Goal: Task Accomplishment & Management: Complete application form

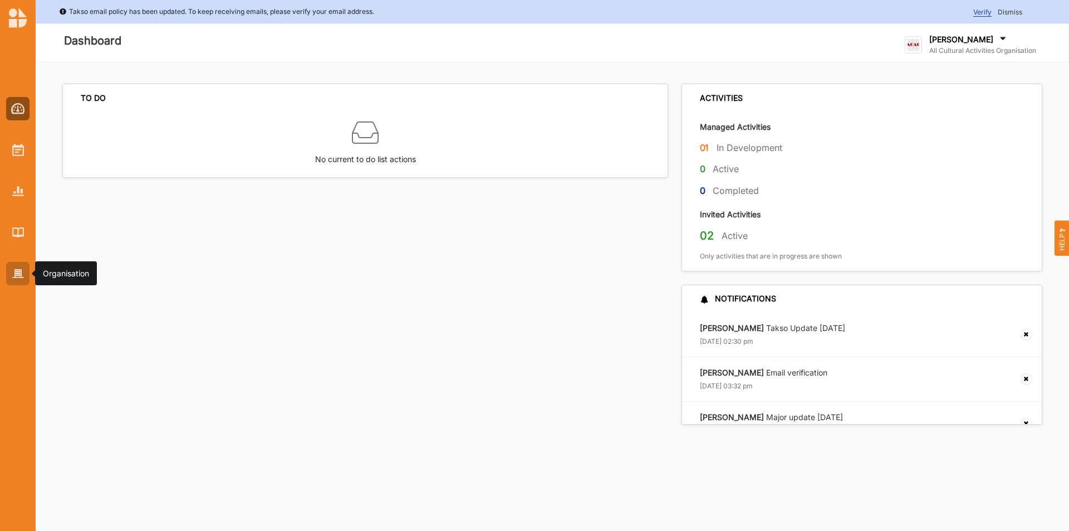
click at [10, 283] on div at bounding box center [17, 273] width 23 height 23
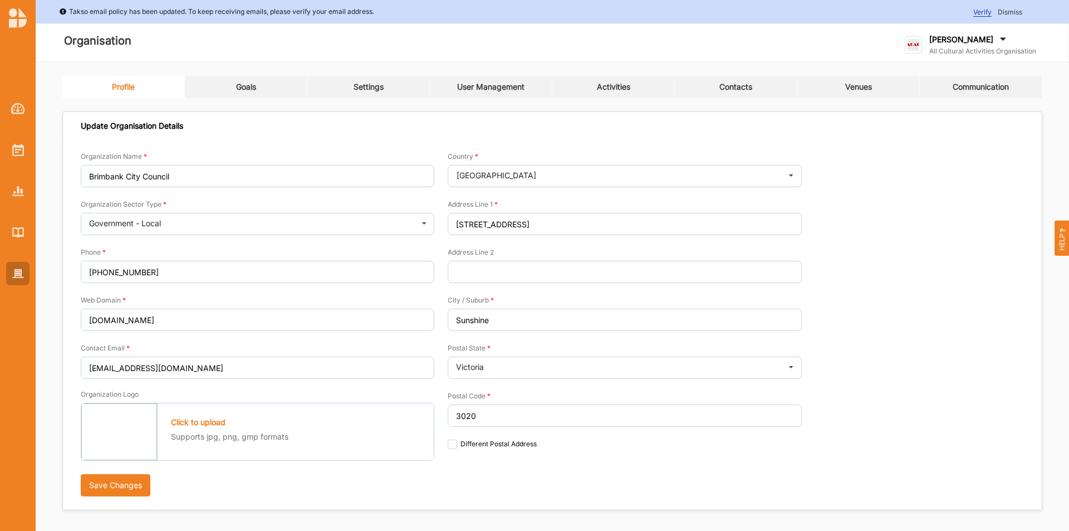
type input "All Cultural Activities Organisation"
type input "6144447777"
type input "[DOMAIN_NAME]"
type input "[PERSON_NAME][EMAIL_ADDRESS][DOMAIN_NAME]"
type input "[STREET_ADDRESS]"
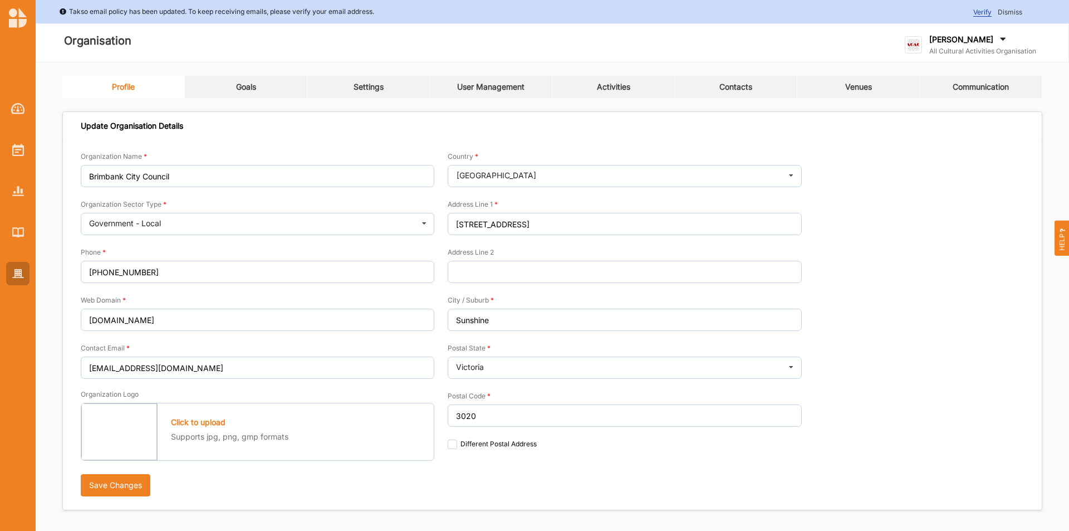
type input "Oxford Point"
type input "3234"
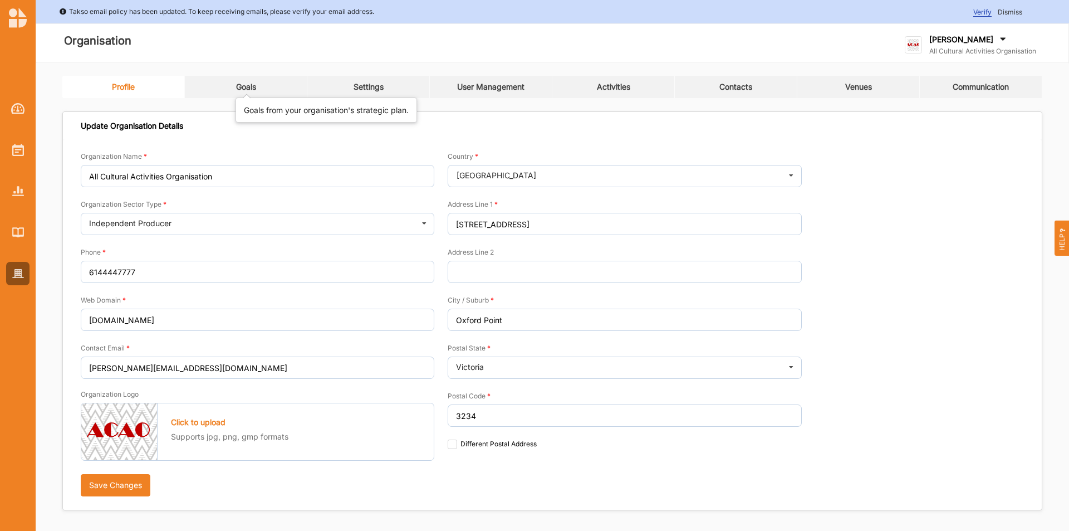
click at [244, 90] on div "Goals" at bounding box center [246, 87] width 20 height 10
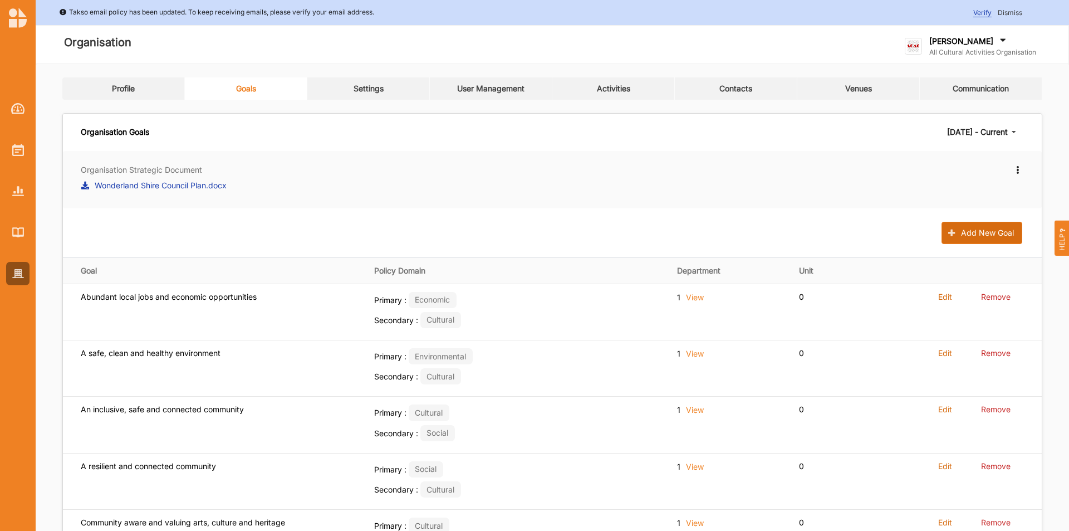
click at [1004, 238] on button "Add New Goal" at bounding box center [982, 233] width 81 height 22
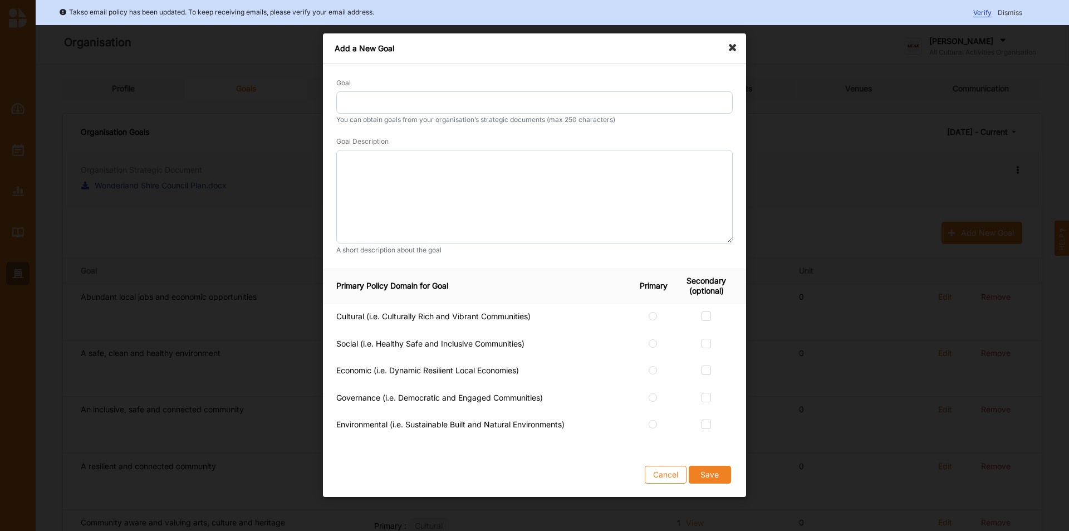
drag, startPoint x: 518, startPoint y: 67, endPoint x: 510, endPoint y: 83, distance: 17.9
click at [511, 82] on div "Goal You can obtain goals from your organisation’s strategic documents (max 250…" at bounding box center [534, 165] width 423 height 204
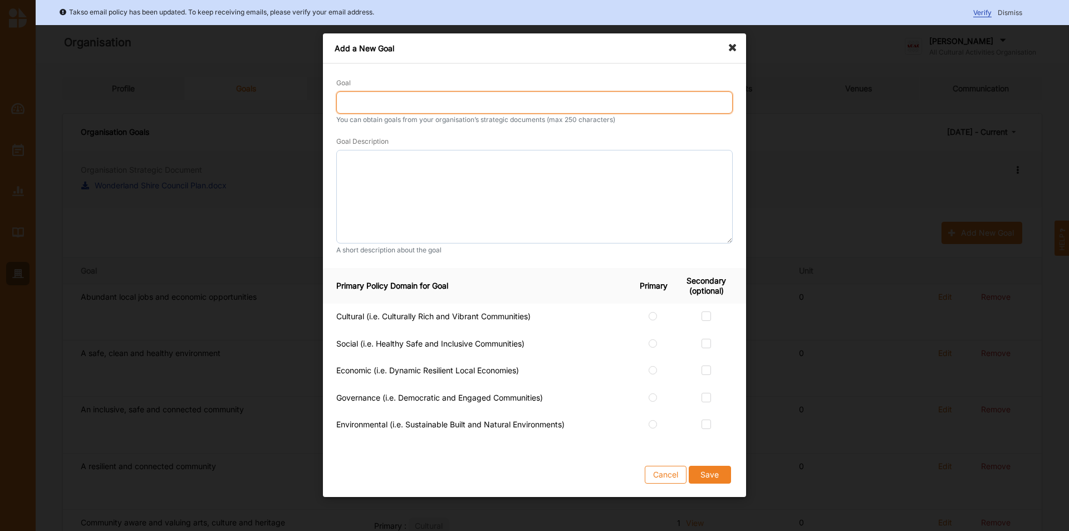
click at [505, 102] on input "Goal" at bounding box center [534, 102] width 396 height 22
type input "People (Raji Test)"
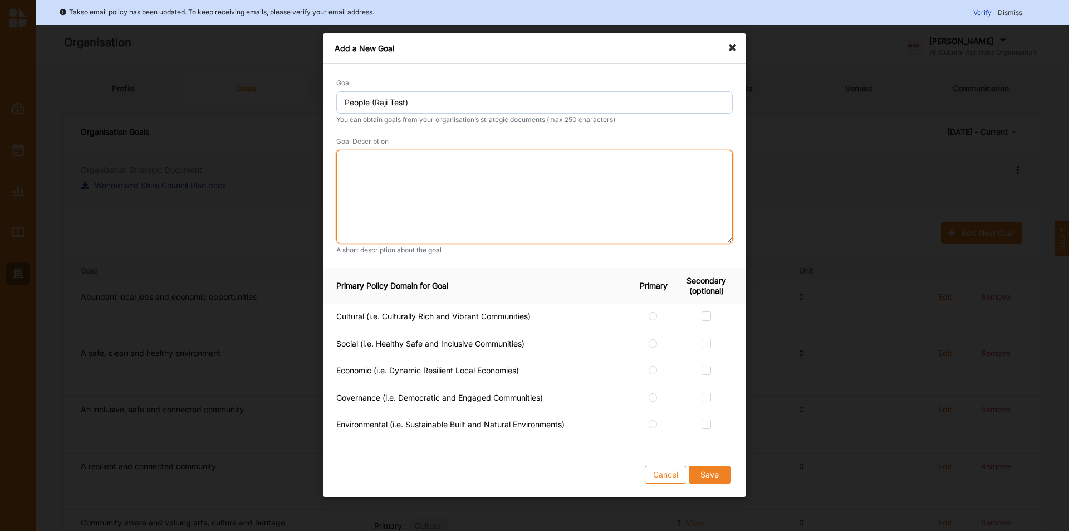
click at [376, 184] on textarea at bounding box center [534, 197] width 396 height 94
paste textarea "The ‘People’ Pillar reflects the diverse needs of all residents and enhances so…"
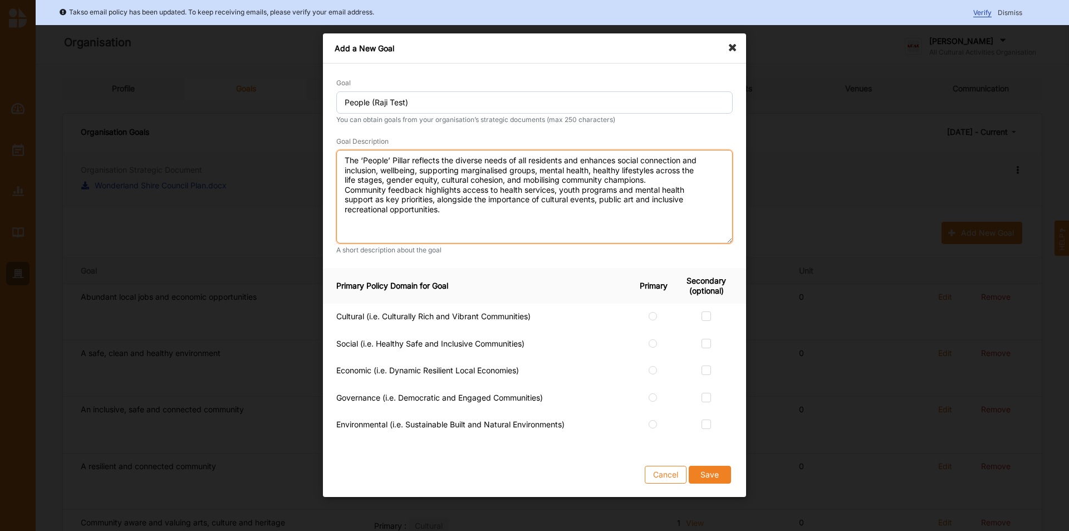
click at [670, 185] on textarea "The ‘People’ Pillar reflects the diverse needs of all residents and enhances so…" at bounding box center [534, 197] width 396 height 94
click at [651, 177] on textarea "The ‘People’ Pillar reflects the diverse needs of all residents and enhances so…" at bounding box center [534, 197] width 396 height 94
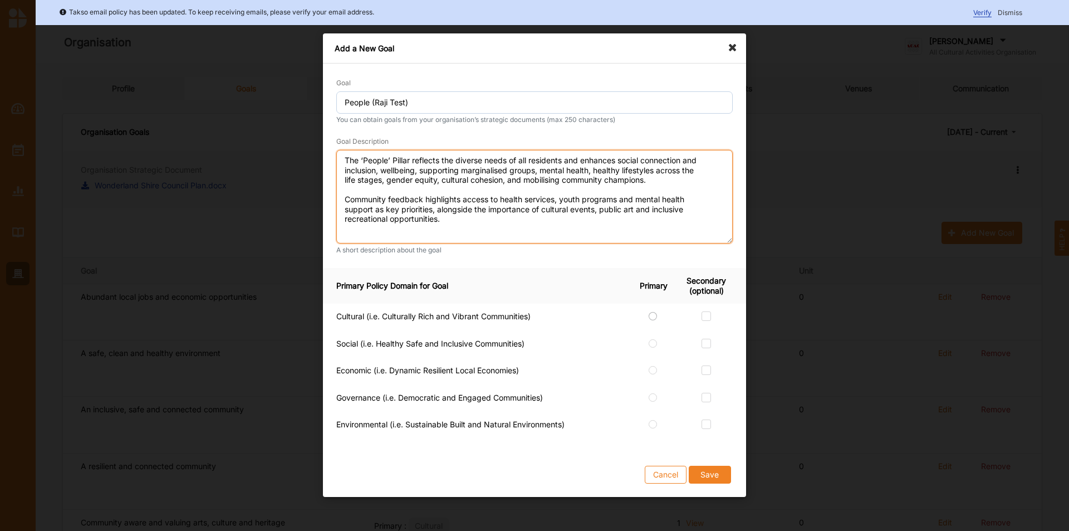
type textarea "The ‘People’ Pillar reflects the diverse needs of all residents and enhances so…"
click at [655, 311] on label at bounding box center [653, 311] width 9 height 0
radio input "true"
click at [704, 311] on label at bounding box center [706, 311] width 9 height 0
click at [704, 315] on input "checkbox" at bounding box center [706, 315] width 9 height 9
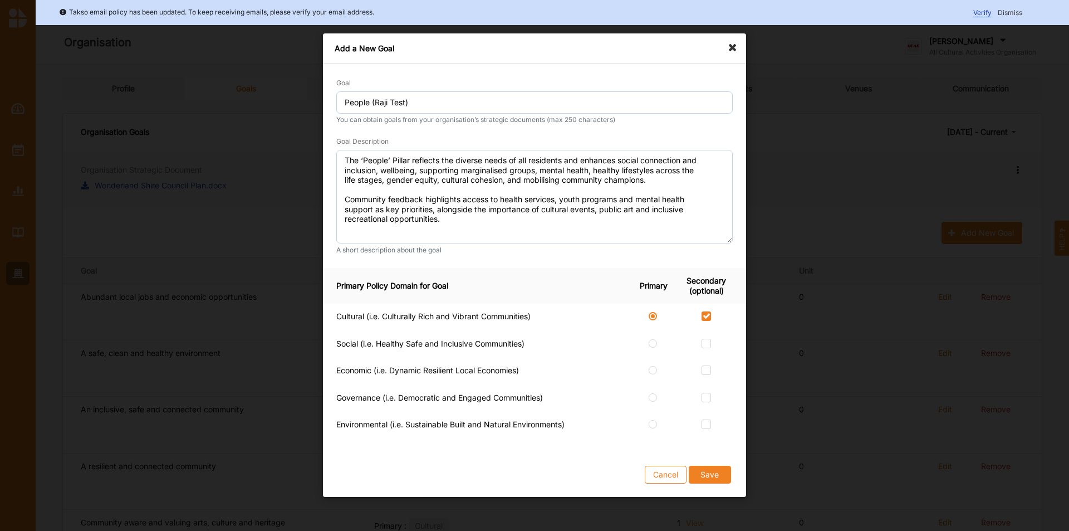
checkbox input "true"
click at [708, 339] on label at bounding box center [706, 339] width 9 height 0
click at [708, 342] on input "checkbox" at bounding box center [706, 343] width 9 height 9
checkbox input "true"
click at [709, 366] on label at bounding box center [706, 366] width 9 height 0
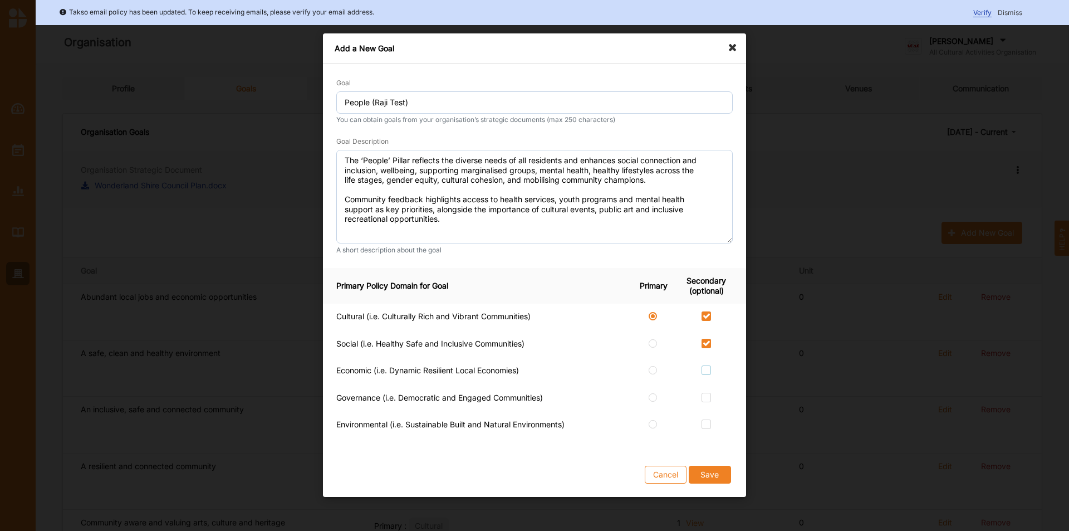
click at [709, 368] on input "checkbox" at bounding box center [706, 370] width 9 height 9
checkbox input "true"
click at [708, 393] on label at bounding box center [706, 393] width 9 height 0
click at [708, 396] on input "checkbox" at bounding box center [706, 397] width 9 height 9
checkbox input "true"
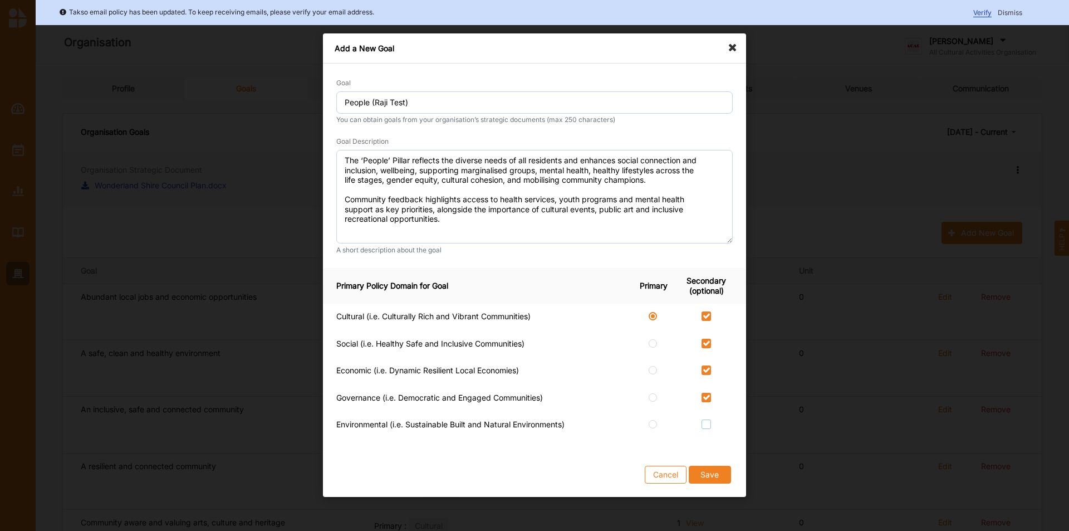
click at [704, 420] on label at bounding box center [706, 420] width 9 height 0
click at [704, 426] on input "checkbox" at bounding box center [706, 424] width 9 height 9
checkbox input "true"
click at [713, 483] on button "Save" at bounding box center [710, 475] width 42 height 18
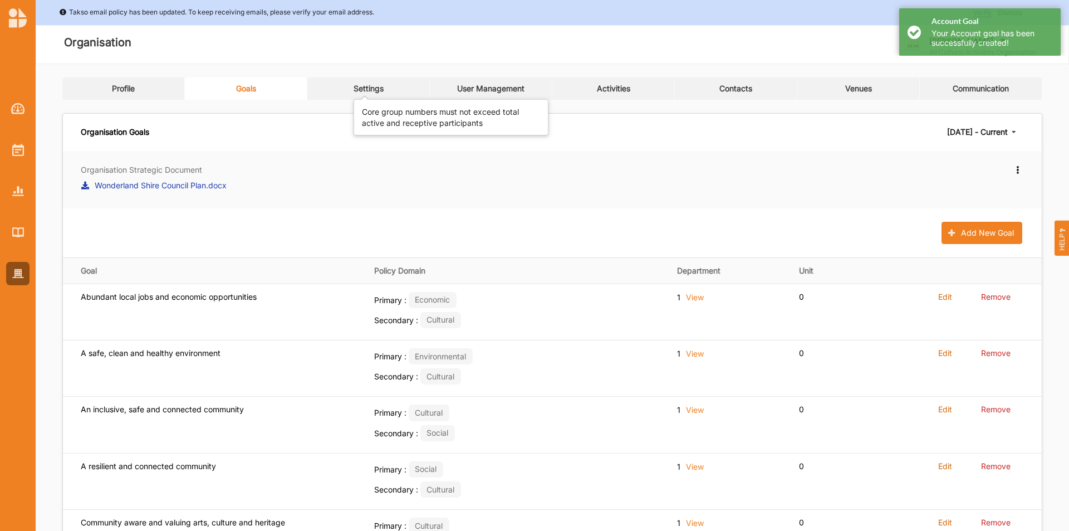
click at [358, 87] on div "Settings" at bounding box center [369, 89] width 30 height 10
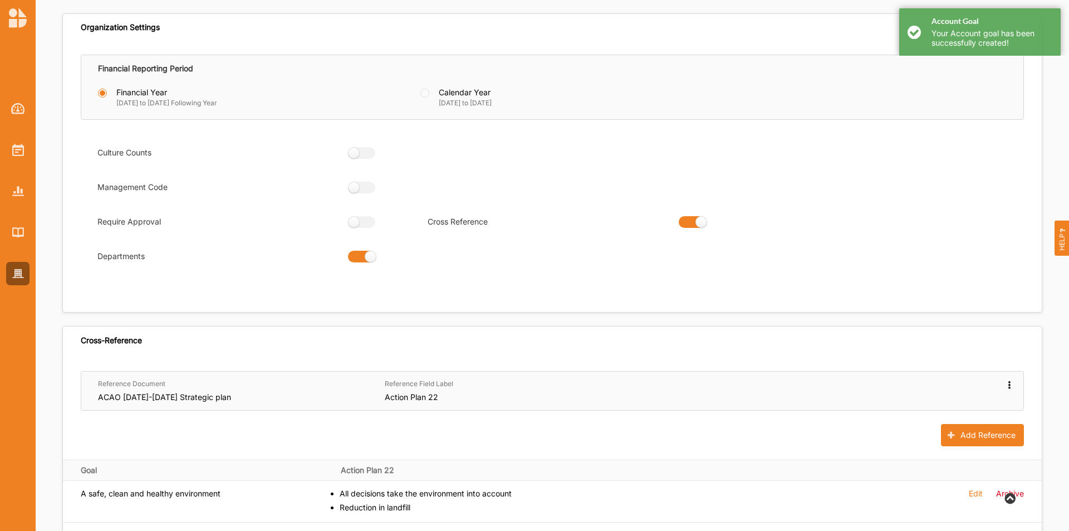
scroll to position [223, 0]
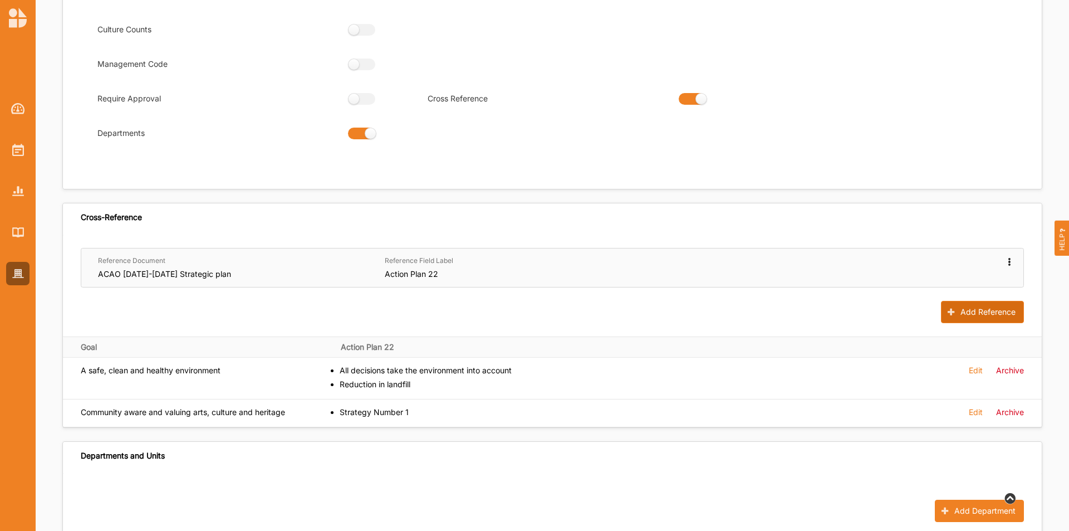
click at [981, 312] on button "Add Reference" at bounding box center [982, 312] width 83 height 22
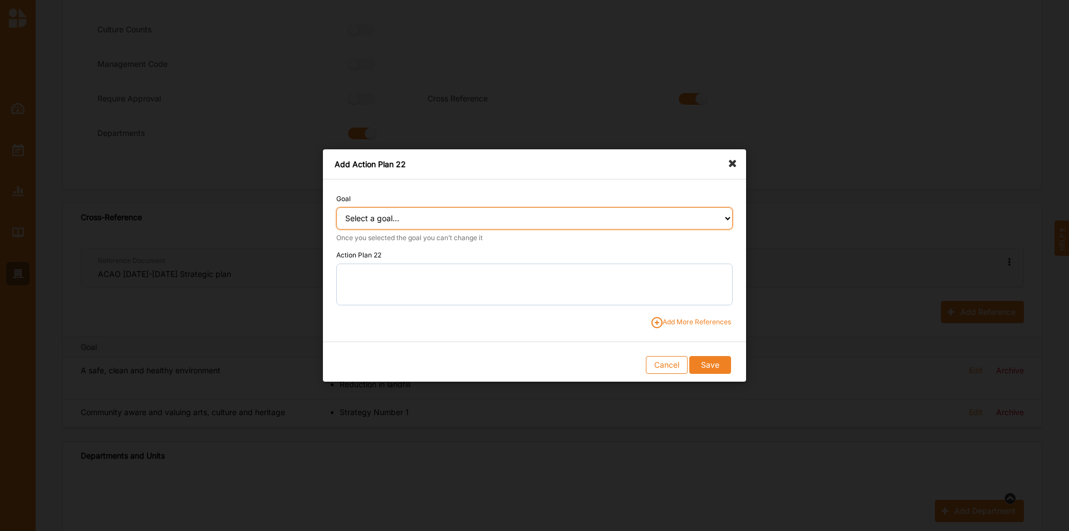
click at [492, 221] on select "Select a goal... Abundant local jobs and economic opportunities A safe, clean a…" at bounding box center [534, 218] width 396 height 22
select select "360"
click at [336, 207] on select "Select a goal... Abundant local jobs and economic opportunities A safe, clean a…" at bounding box center [534, 218] width 396 height 22
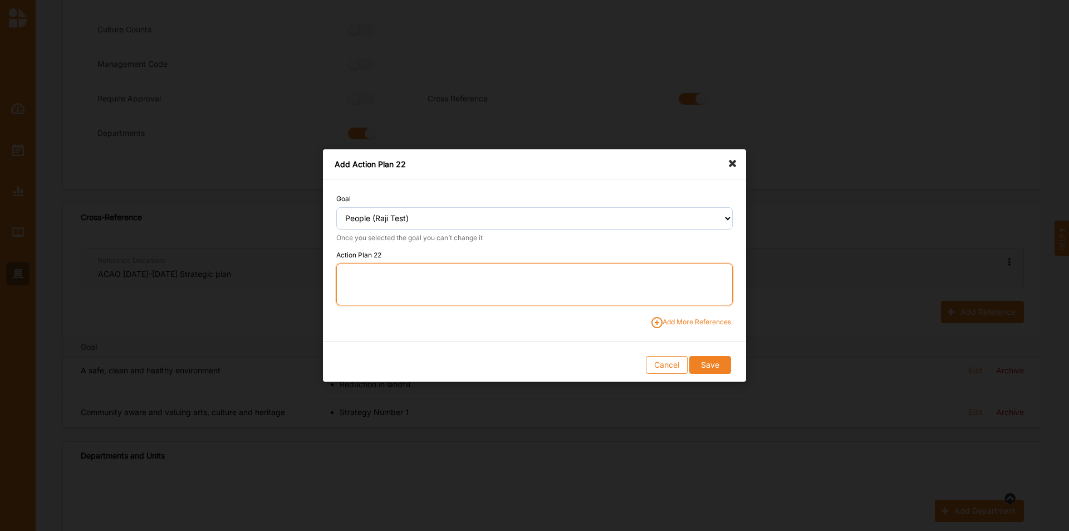
click at [376, 276] on textarea at bounding box center [534, 284] width 396 height 42
paste textarea "Social connection and mental wellbeing"
type textarea "1. Social connection and mental wellbeing"
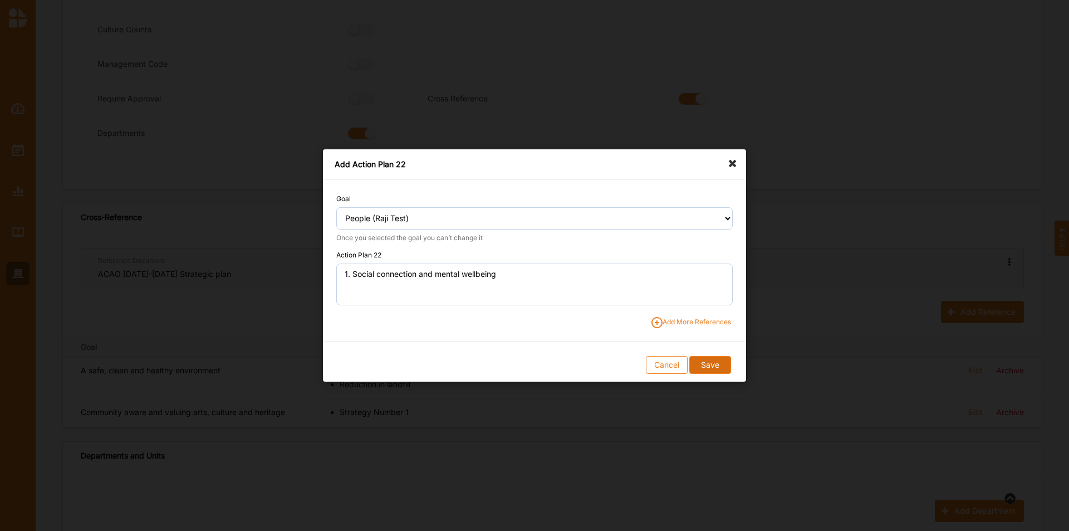
click at [709, 360] on button "Save" at bounding box center [709, 365] width 41 height 18
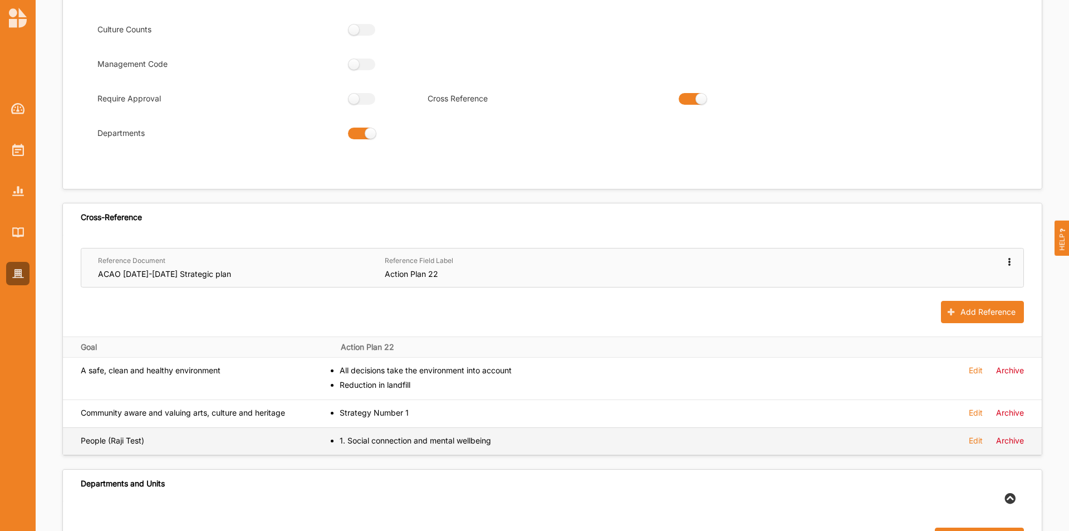
click at [977, 441] on label "Edit" at bounding box center [976, 440] width 14 height 10
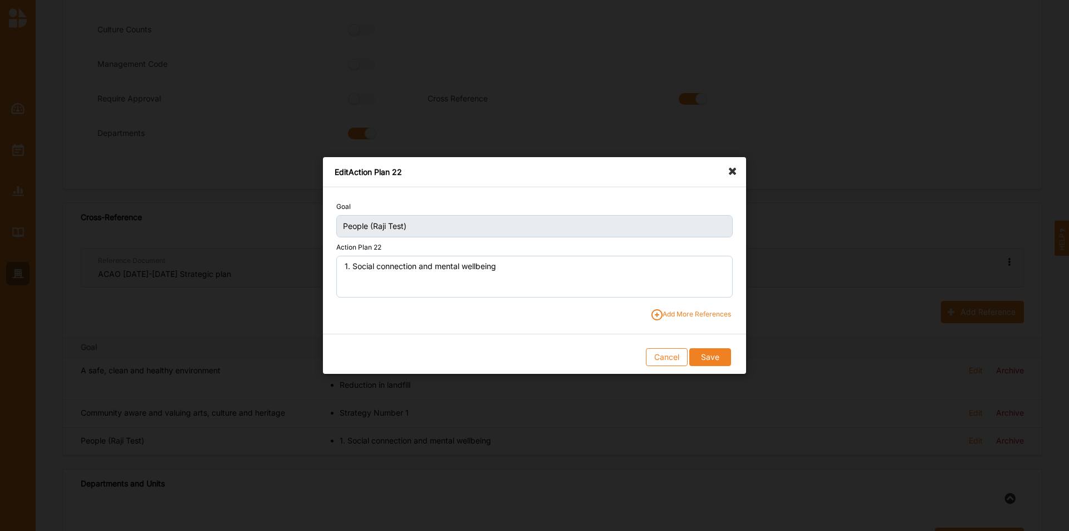
click at [678, 313] on span "Add More References" at bounding box center [691, 314] width 80 height 11
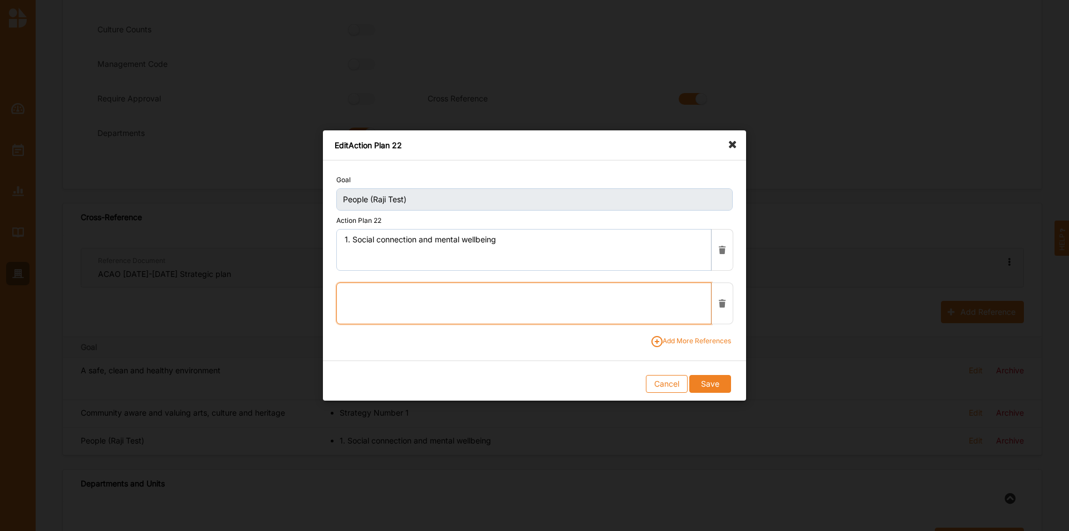
click at [411, 294] on textarea at bounding box center [523, 303] width 375 height 42
paste textarea "Healthy and Active Lifestyles"
type textarea "2. Healthy and Active Lifestyles"
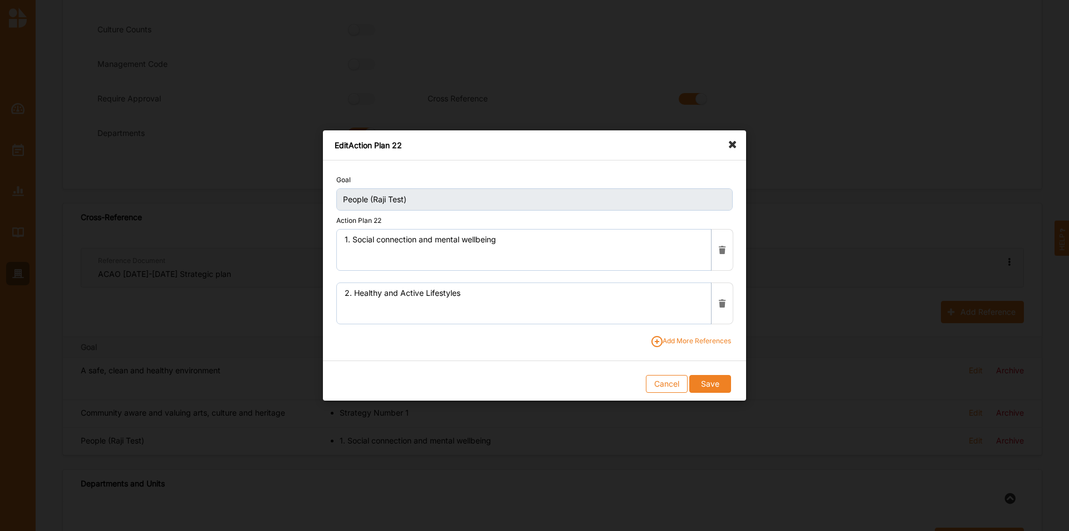
click at [705, 336] on span "Add More References" at bounding box center [691, 341] width 80 height 11
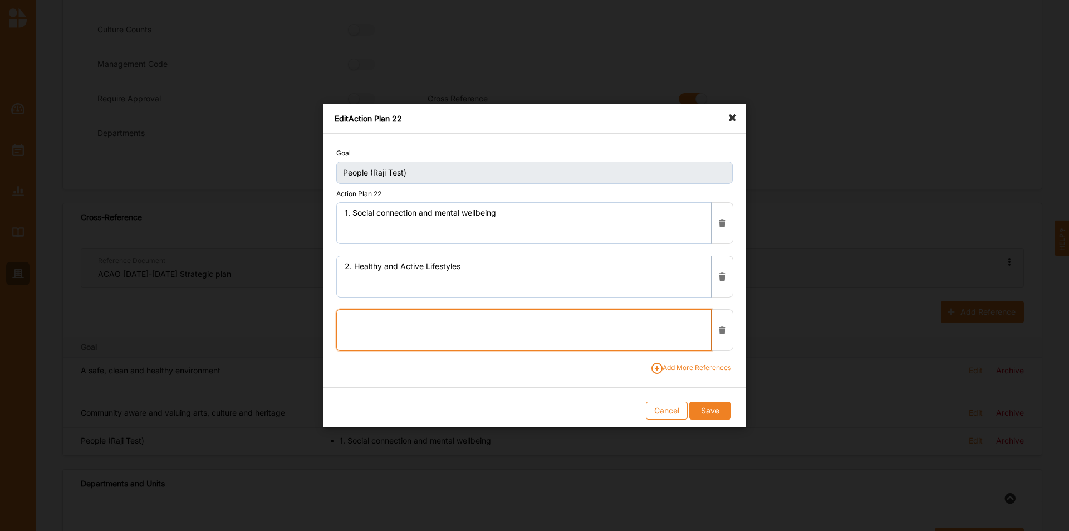
click at [359, 328] on textarea at bounding box center [523, 330] width 375 height 42
paste textarea "Gender equity and preventing gender-based violence"
type textarea "3. Gender equity and preventing gender-based violence"
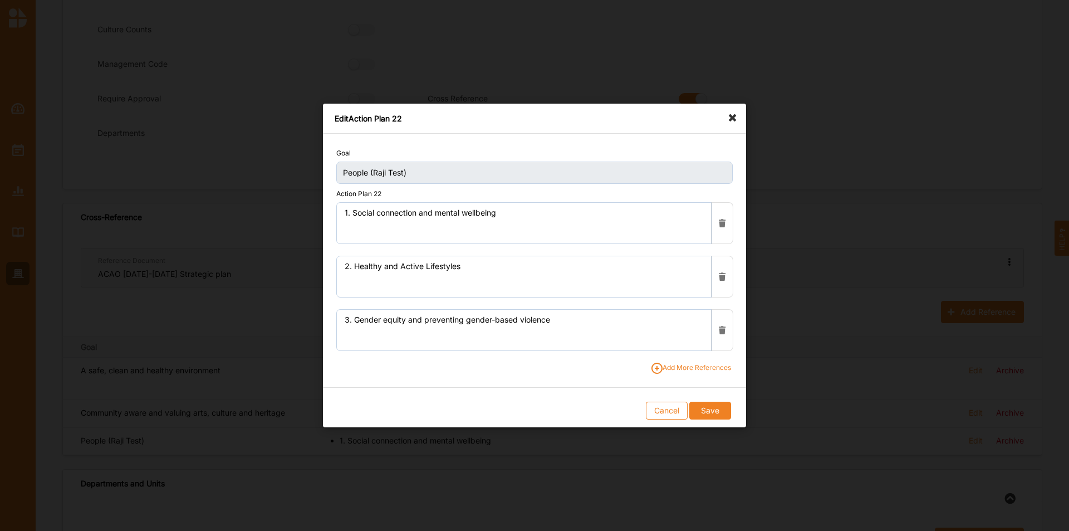
click at [688, 364] on span "Add More References" at bounding box center [691, 367] width 80 height 11
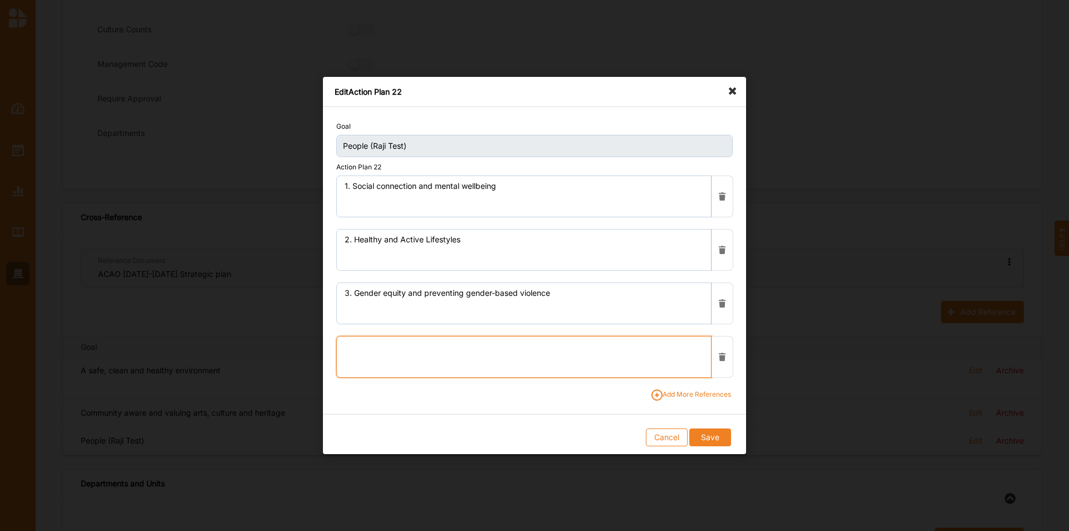
click at [454, 358] on textarea at bounding box center [523, 357] width 375 height 42
paste textarea "Creativity, cultural cohesion, inclusion & pride"
type textarea "4. Creativity, cultural cohesion, inclusion & pride"
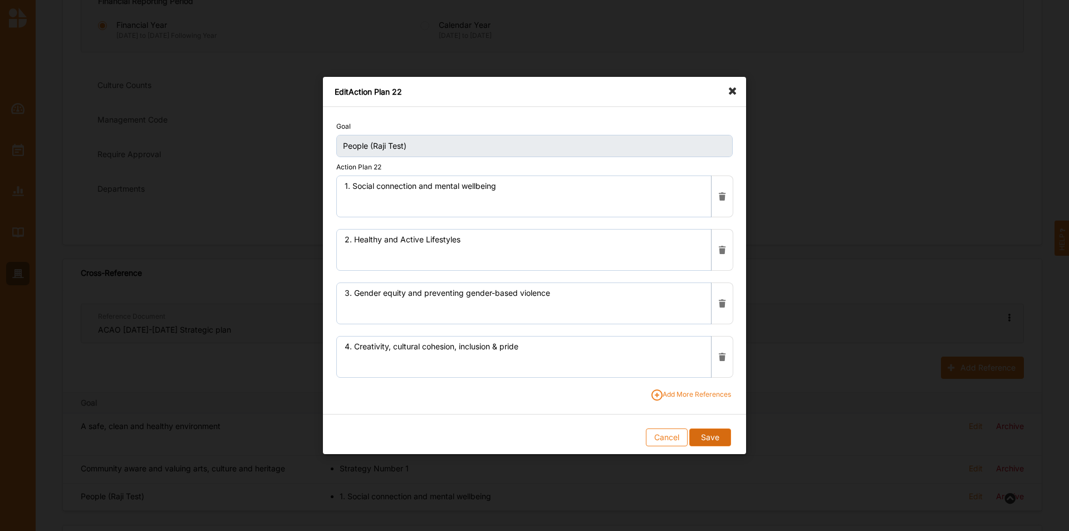
click at [702, 435] on button "Save" at bounding box center [709, 437] width 41 height 18
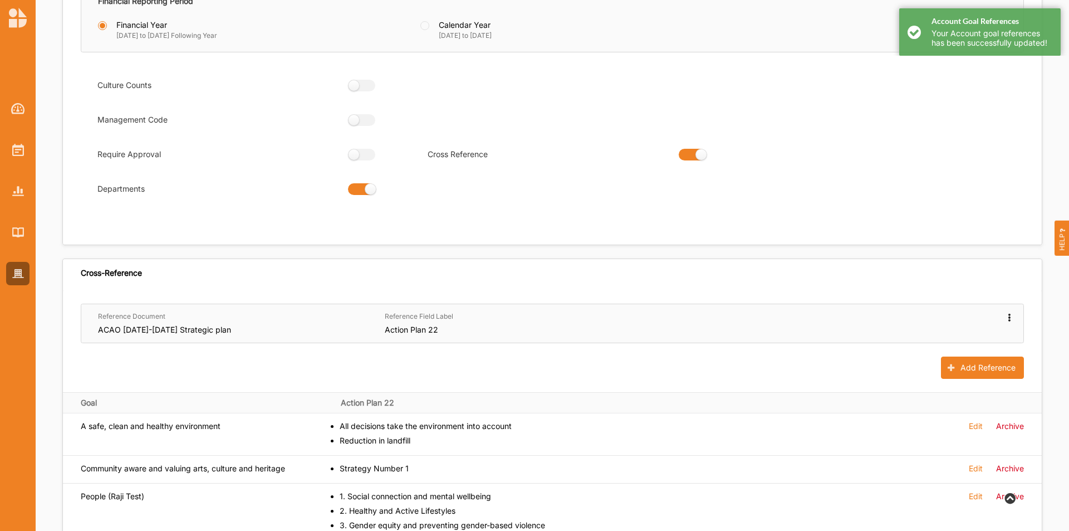
scroll to position [390, 0]
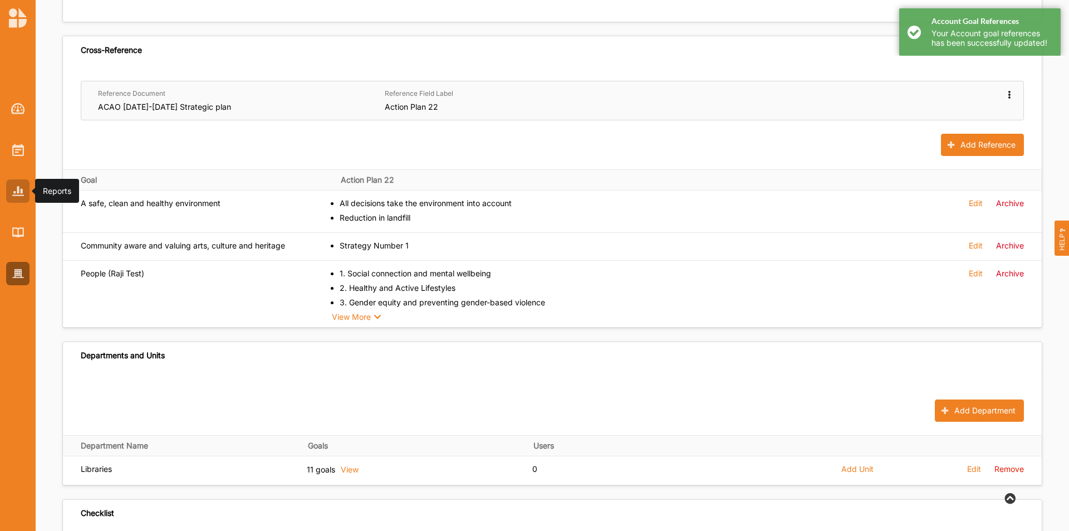
click at [19, 187] on img at bounding box center [18, 190] width 12 height 9
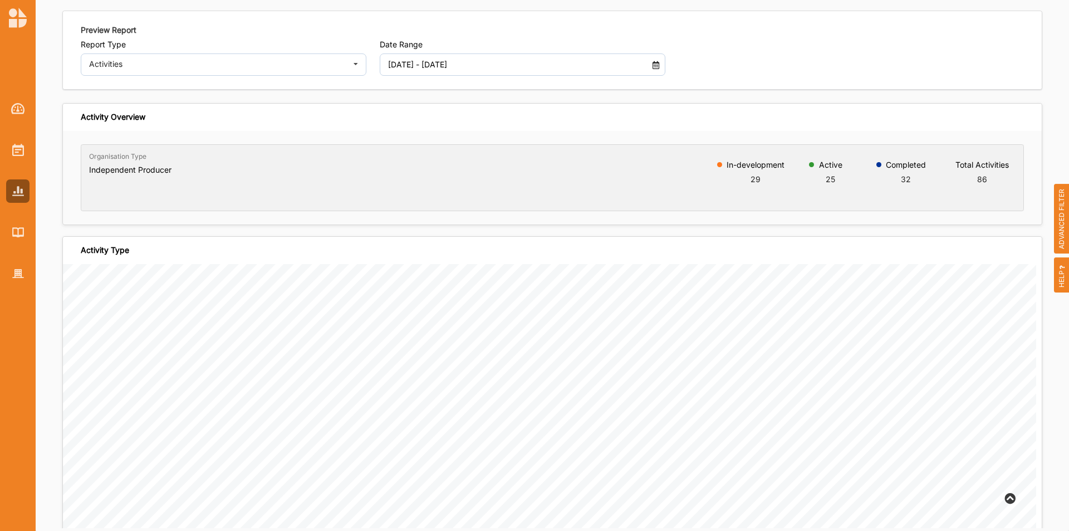
click at [1060, 233] on span "ADVANCED FILTER" at bounding box center [1062, 219] width 16 height 70
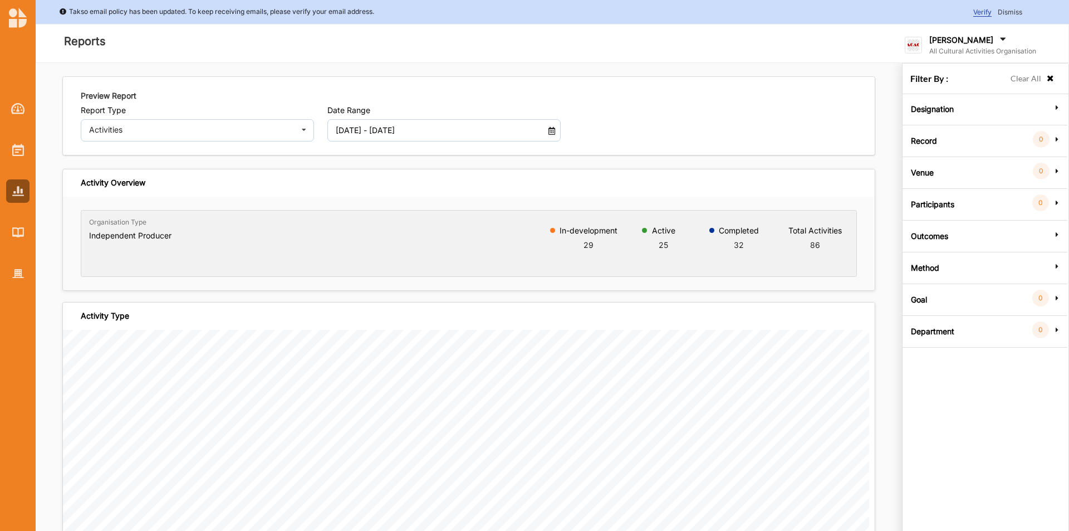
click at [944, 299] on div "Goal 0" at bounding box center [984, 298] width 159 height 10
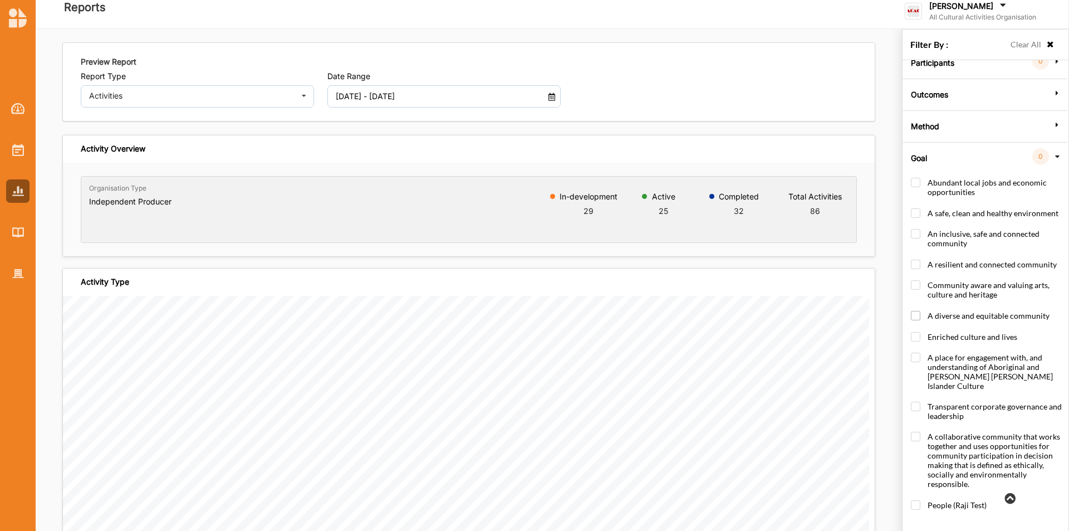
scroll to position [66, 0]
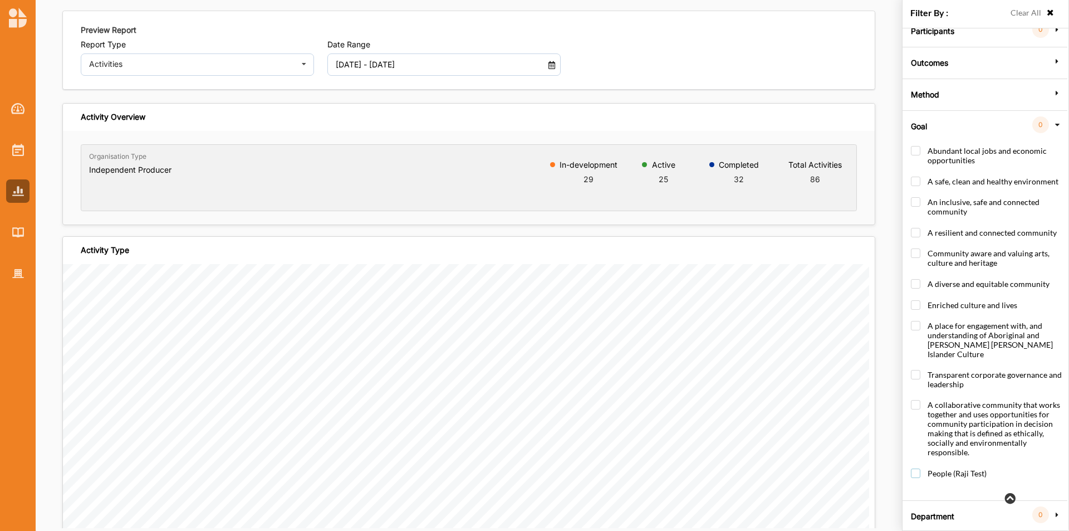
click at [918, 468] on label "People (Raji Test)" at bounding box center [949, 478] width 76 height 21
checkbox input "true"
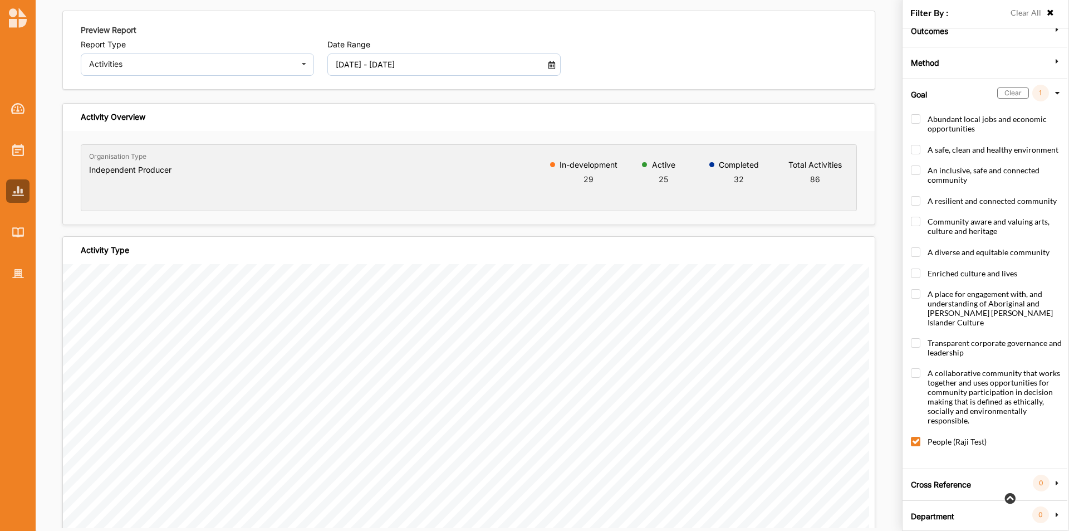
click at [959, 480] on label "Cross Reference" at bounding box center [941, 482] width 60 height 33
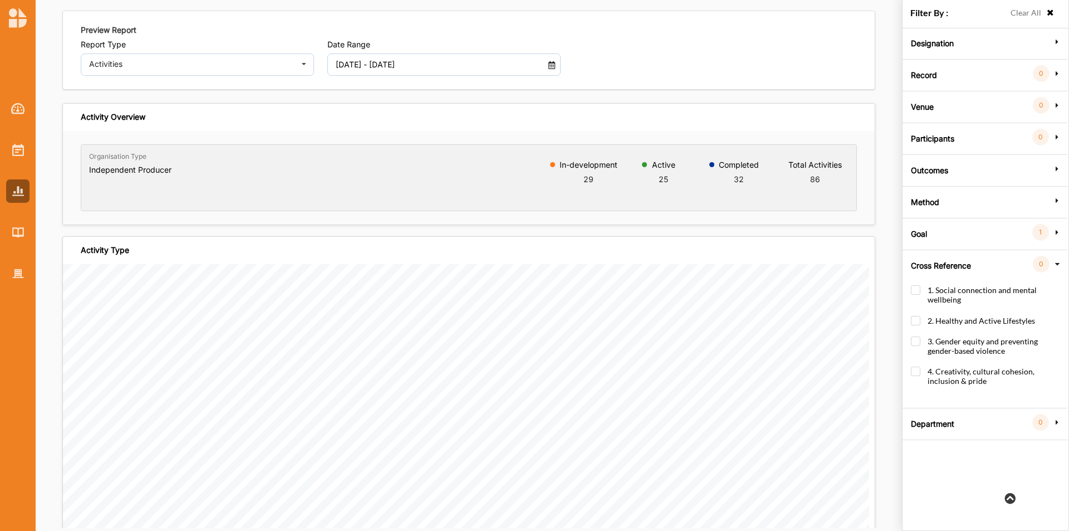
scroll to position [0, 0]
click at [16, 266] on div at bounding box center [17, 273] width 23 height 23
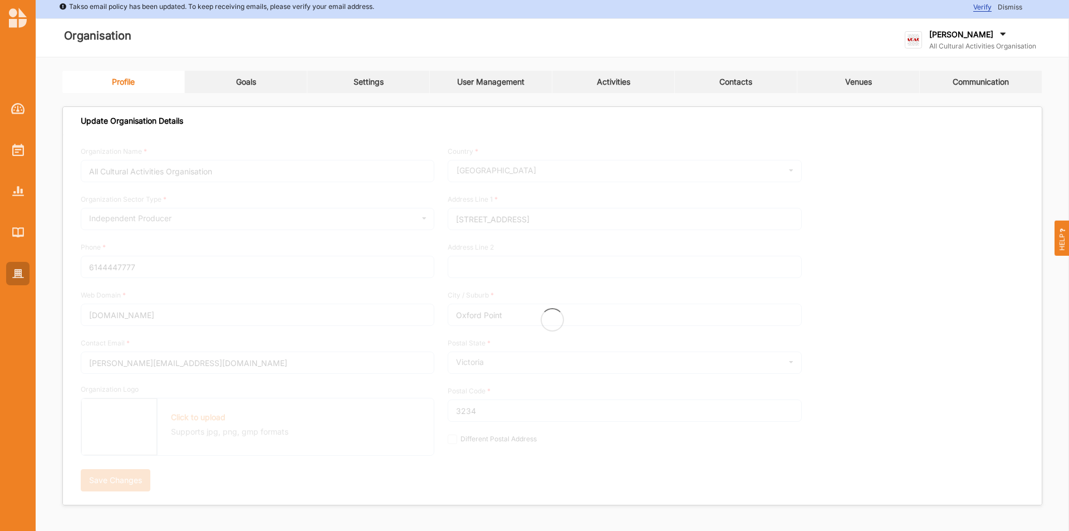
scroll to position [5, 0]
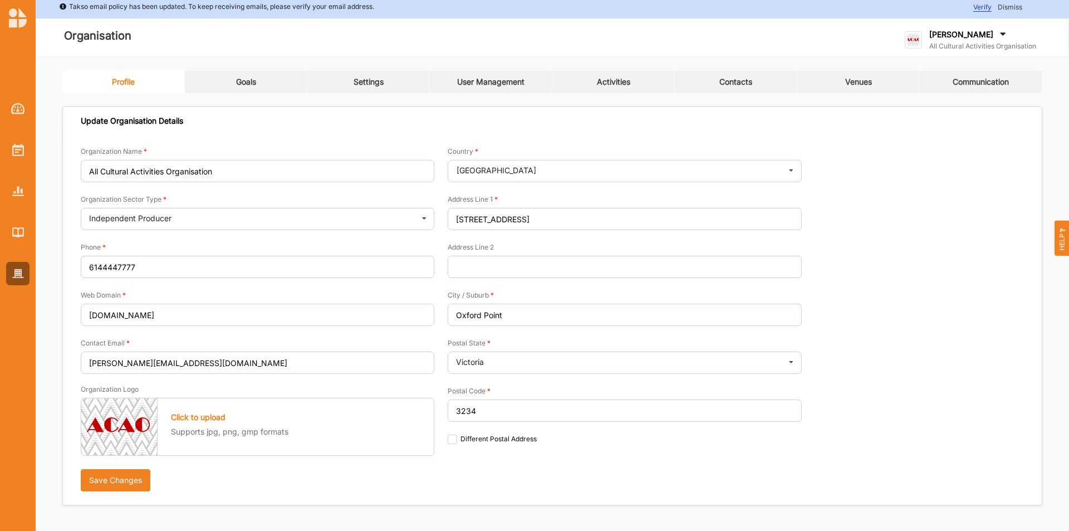
click at [261, 80] on link "Goals" at bounding box center [246, 82] width 122 height 22
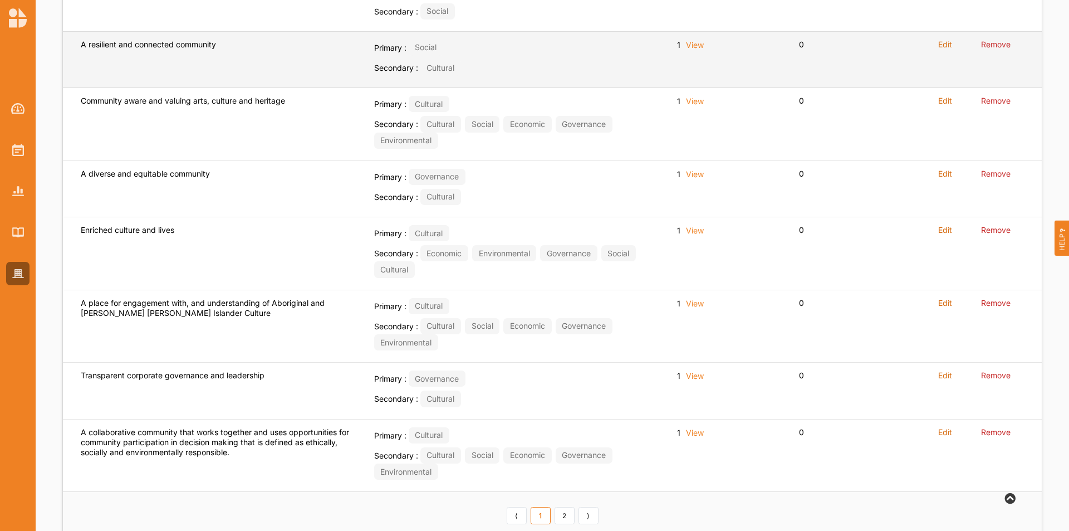
scroll to position [453, 0]
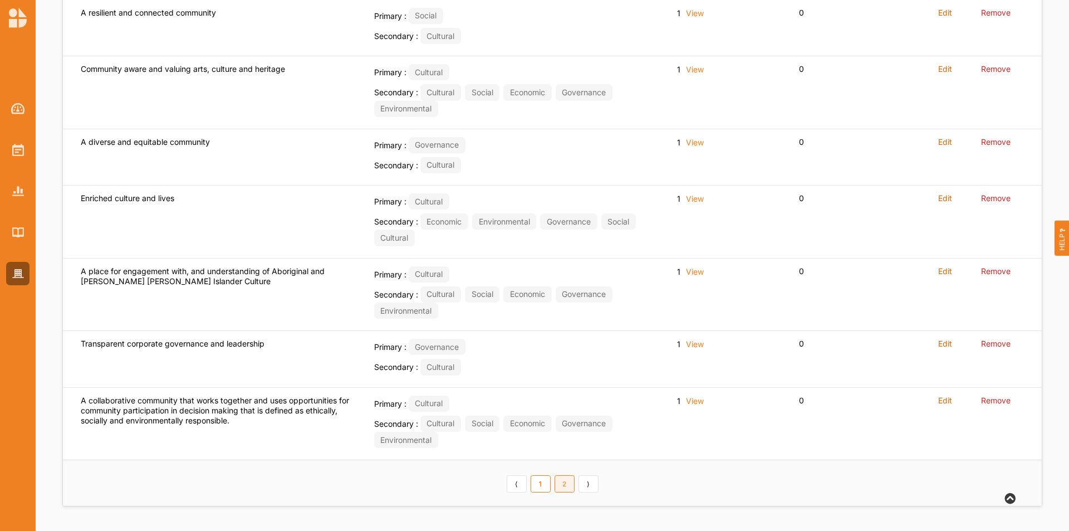
click at [566, 483] on link "2" at bounding box center [565, 484] width 20 height 18
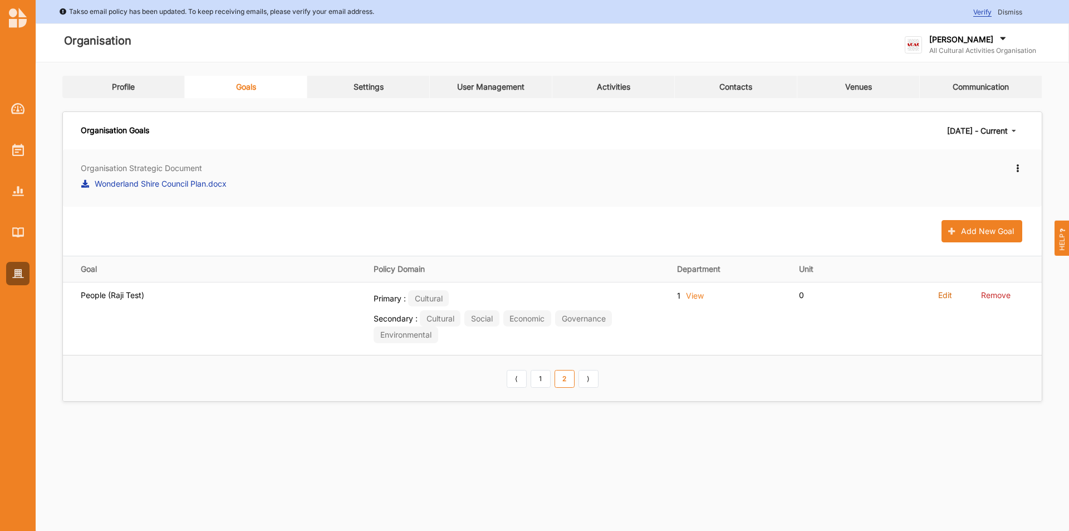
scroll to position [0, 0]
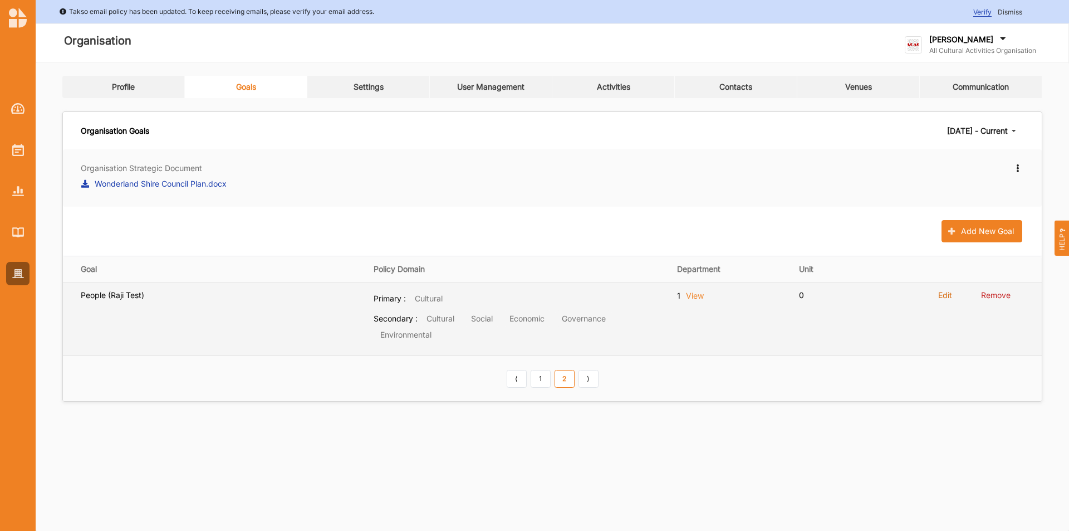
drag, startPoint x: 1009, startPoint y: 234, endPoint x: 969, endPoint y: 334, distance: 107.4
click at [977, 334] on div "Organisation Strategic Document Wonderland Shire Council Plan.docx Edit New str…" at bounding box center [552, 275] width 979 height 252
click at [701, 298] on label "View" at bounding box center [695, 295] width 18 height 11
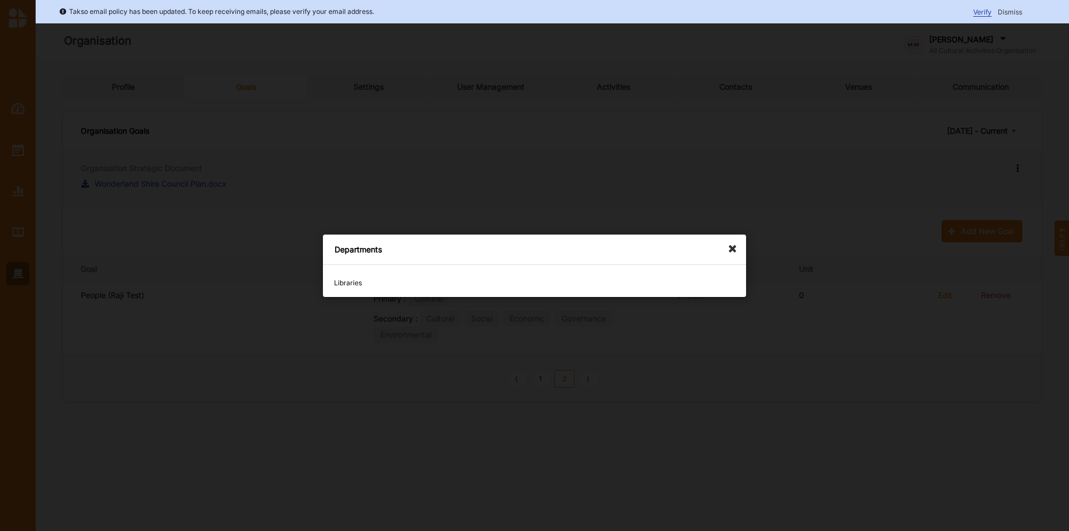
click at [734, 249] on icon at bounding box center [736, 243] width 18 height 18
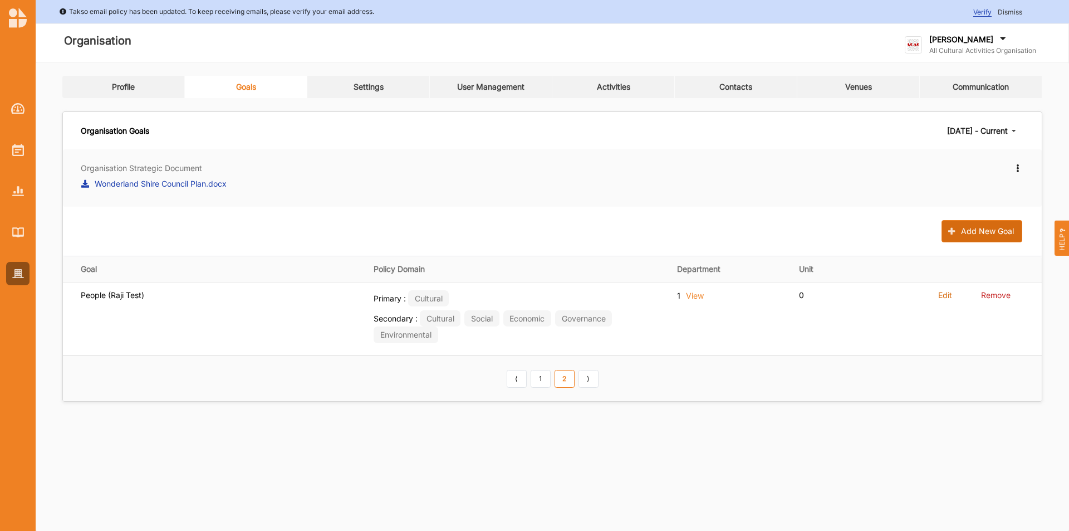
click at [955, 228] on icon at bounding box center [952, 231] width 9 height 7
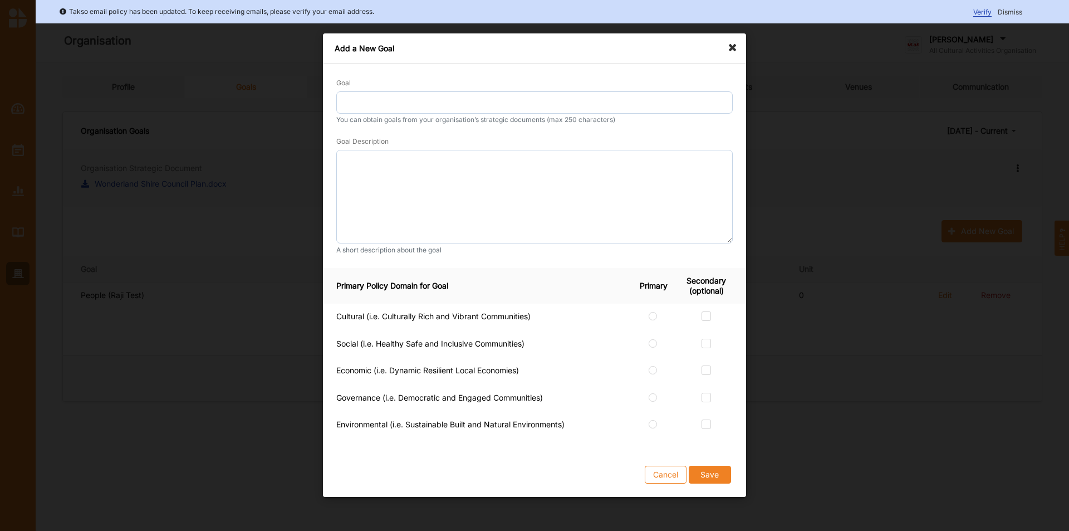
drag, startPoint x: 674, startPoint y: 318, endPoint x: 643, endPoint y: 318, distance: 31.7
click at [645, 318] on td at bounding box center [657, 316] width 45 height 27
click at [660, 321] on td at bounding box center [657, 316] width 45 height 27
click at [650, 311] on label at bounding box center [653, 311] width 9 height 0
radio input "true"
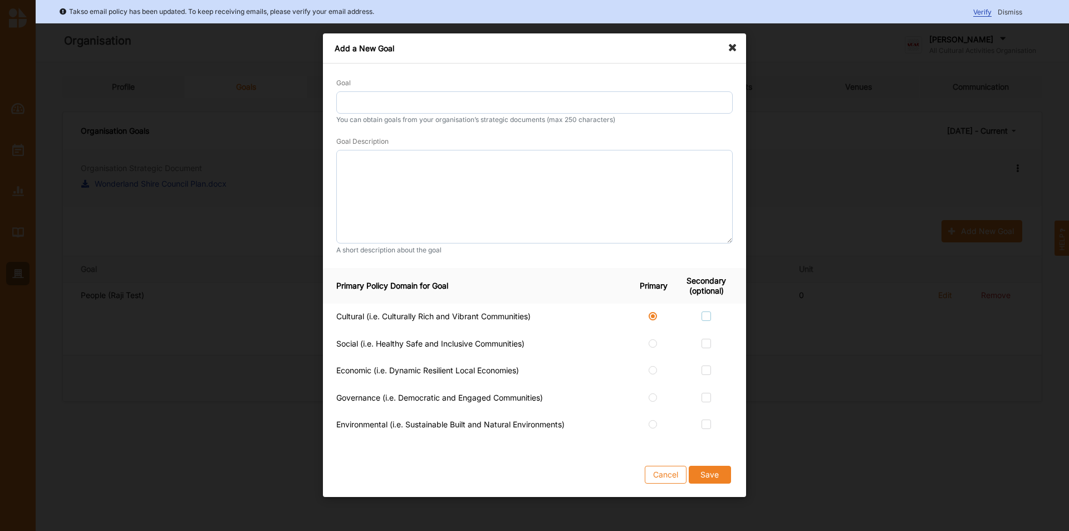
click at [706, 311] on label at bounding box center [706, 311] width 9 height 0
click at [706, 313] on input "checkbox" at bounding box center [706, 315] width 9 height 9
checkbox input "true"
click at [712, 349] on div at bounding box center [706, 345] width 53 height 12
click at [703, 339] on label at bounding box center [706, 339] width 9 height 0
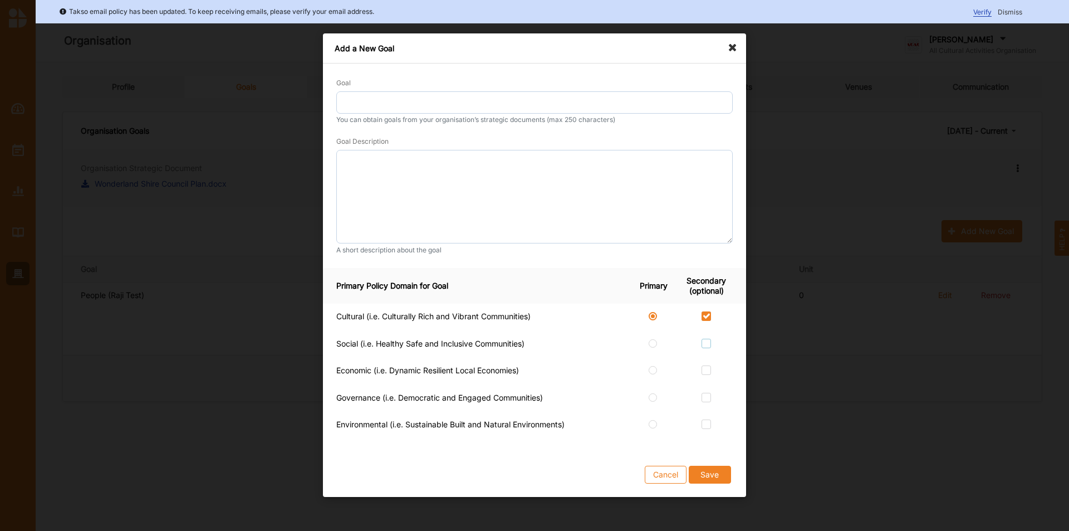
click at [703, 344] on input "checkbox" at bounding box center [706, 343] width 9 height 9
checkbox input "true"
click at [703, 366] on label at bounding box center [706, 366] width 9 height 0
click at [703, 367] on input "checkbox" at bounding box center [706, 370] width 9 height 9
checkbox input "true"
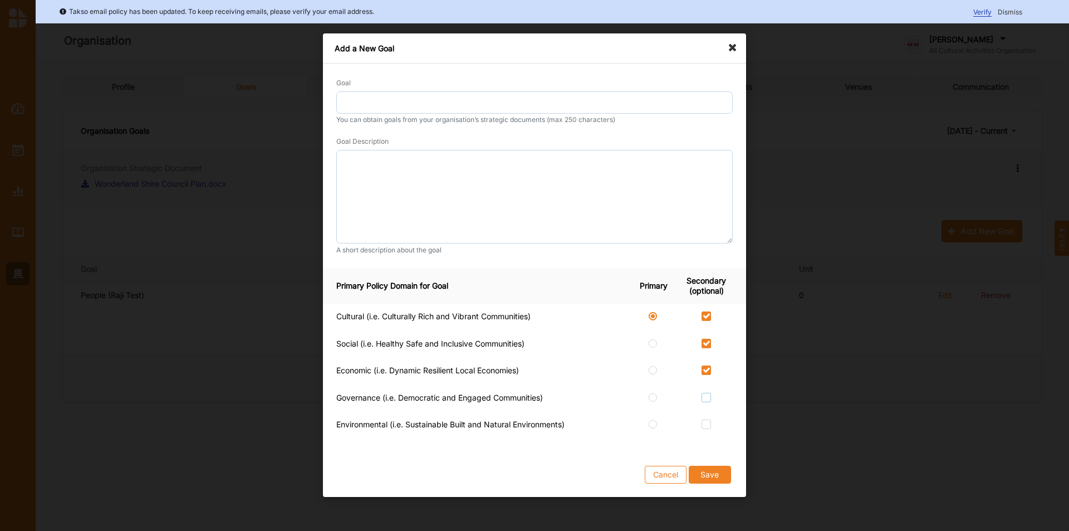
click at [709, 393] on label at bounding box center [706, 393] width 9 height 0
click at [709, 399] on input "checkbox" at bounding box center [706, 397] width 9 height 9
checkbox input "true"
click at [704, 420] on label at bounding box center [706, 420] width 9 height 0
click at [704, 429] on input "checkbox" at bounding box center [706, 424] width 9 height 9
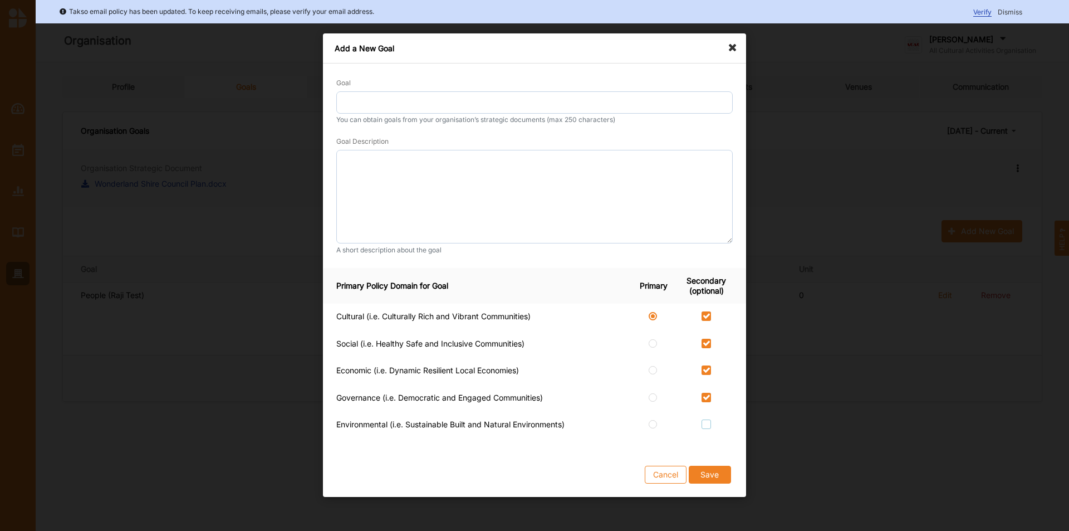
checkbox input "true"
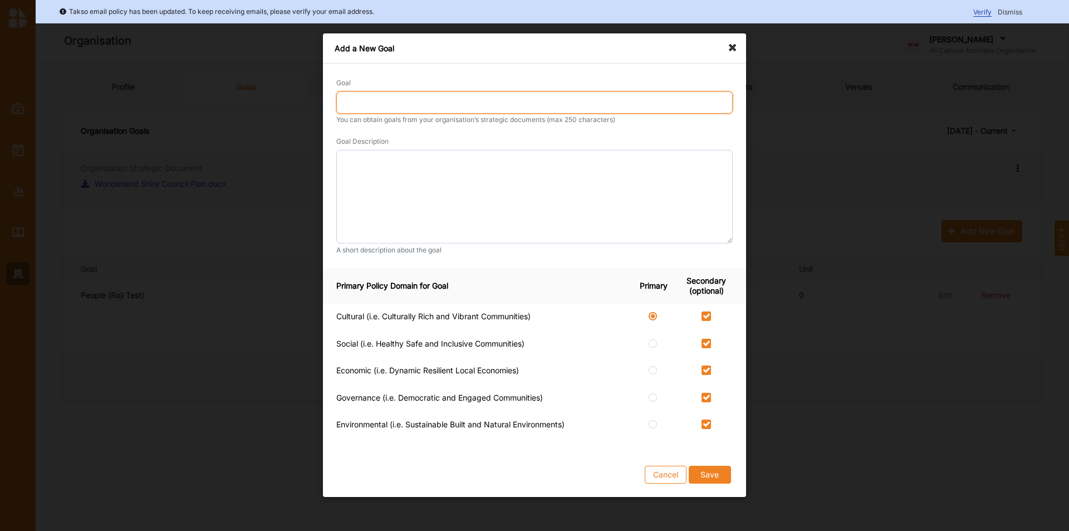
click at [386, 106] on input "Goal" at bounding box center [534, 102] width 396 height 22
type input "1"
paste input "Social connection and mental wellbeing"
click at [342, 99] on input "Social connection and mental wellbeing" at bounding box center [534, 102] width 396 height 22
type input "People: Social connection and mental wellbeing"
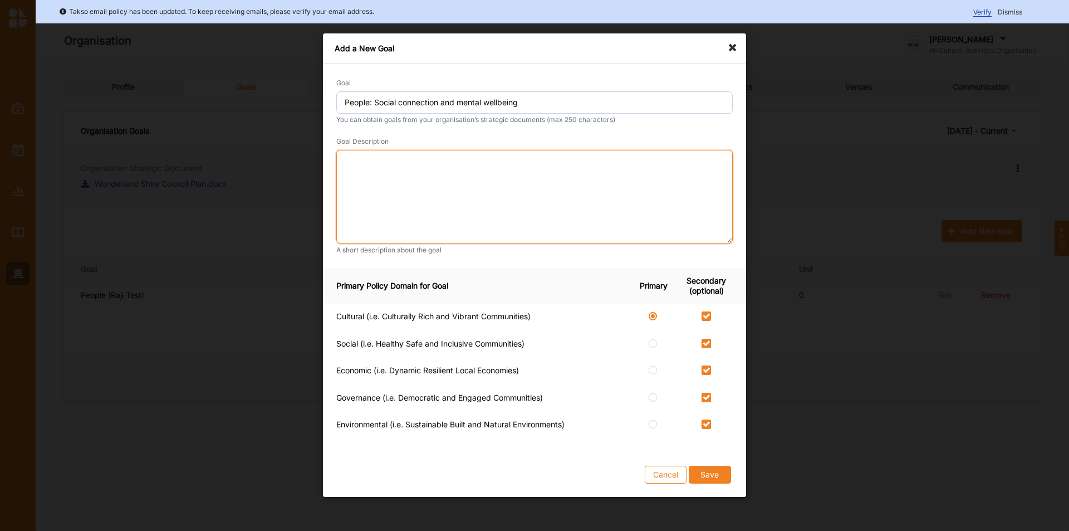
click at [364, 163] on textarea at bounding box center [534, 197] width 396 height 94
paste textarea "Everyone belongs, and feels safe, supported, and valued in a connected communit…"
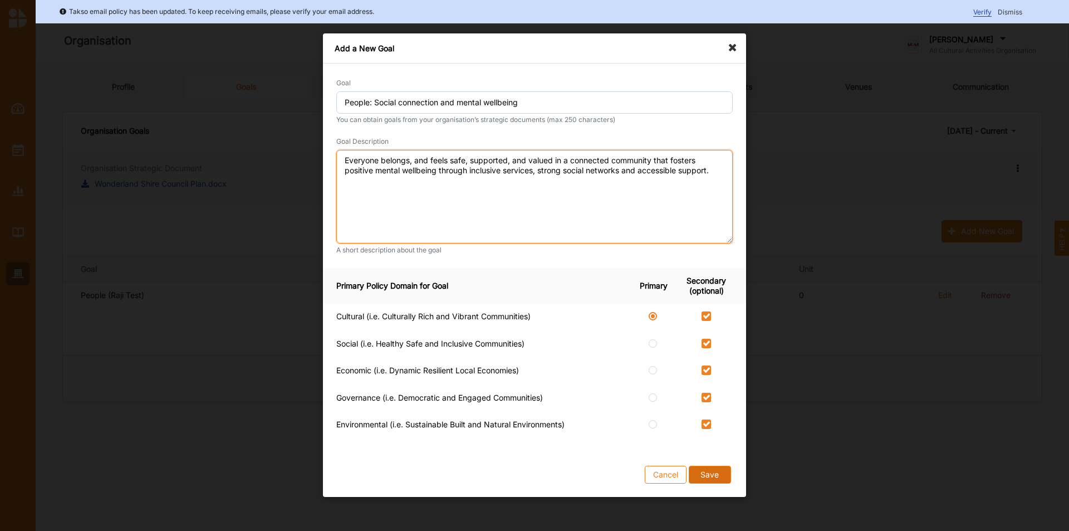
type textarea "Everyone belongs, and feels safe, supported, and valued in a connected communit…"
click at [705, 479] on button "Save" at bounding box center [710, 475] width 42 height 18
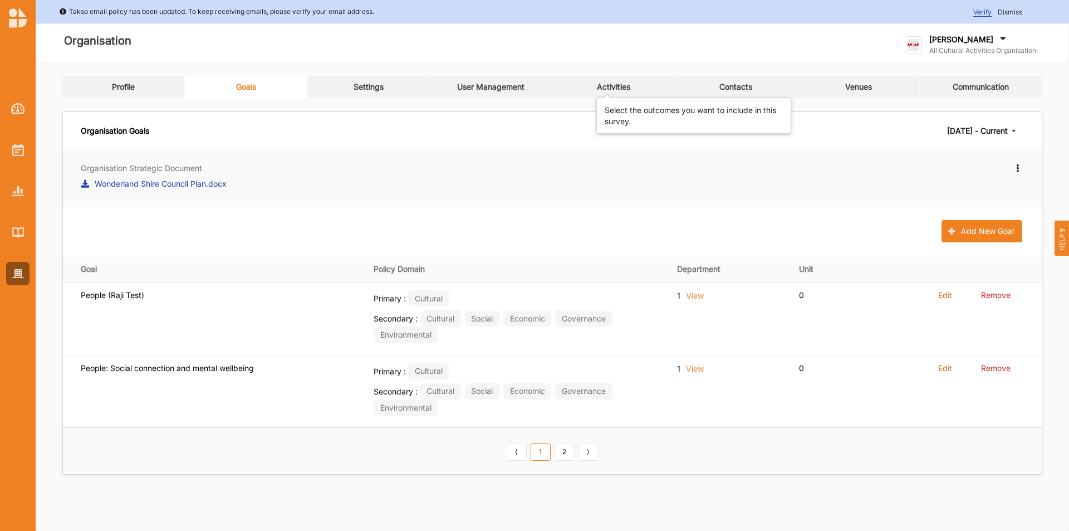
click at [625, 89] on div "Activities" at bounding box center [613, 87] width 33 height 10
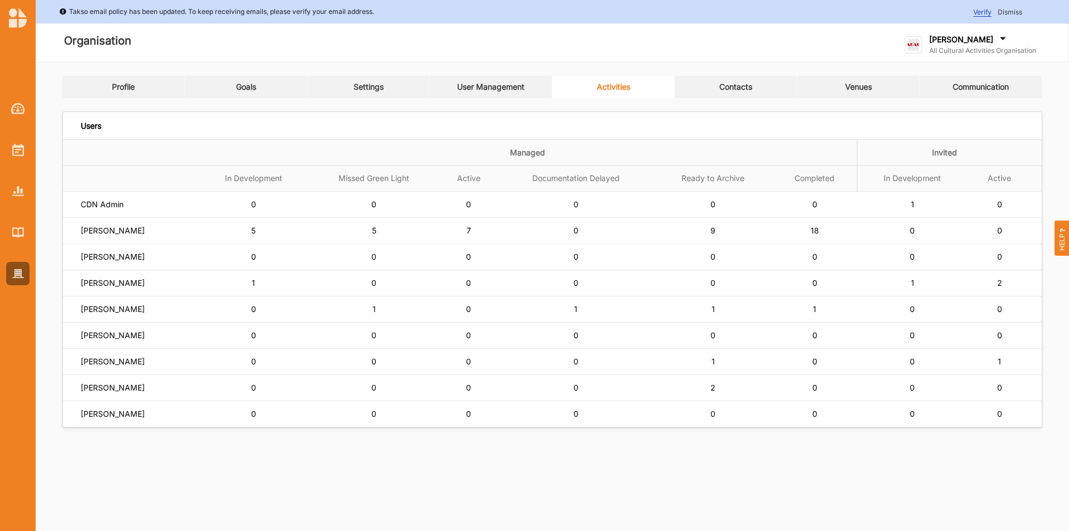
drag, startPoint x: 366, startPoint y: 92, endPoint x: 401, endPoint y: 114, distance: 40.8
click at [367, 92] on link "Settings" at bounding box center [368, 87] width 122 height 22
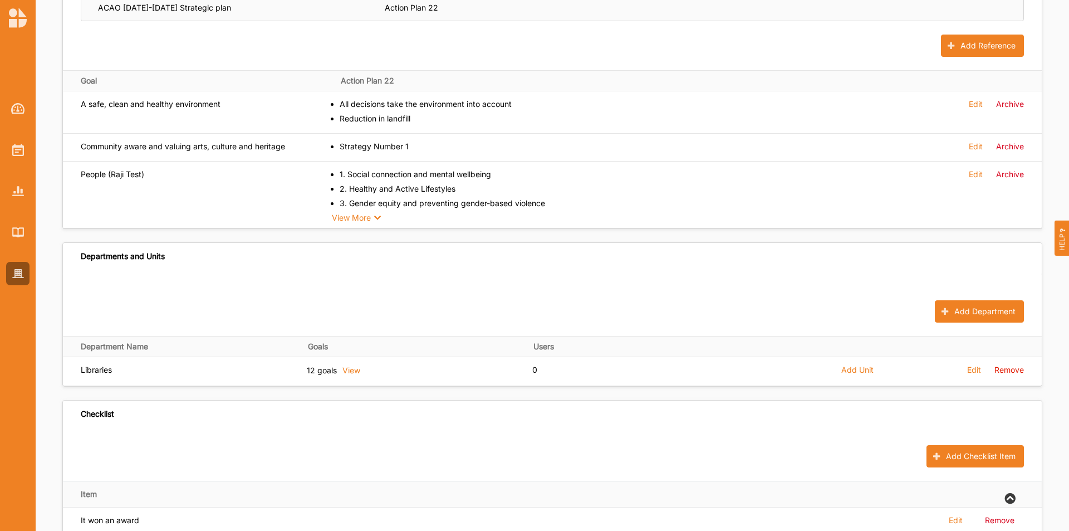
scroll to position [383, 0]
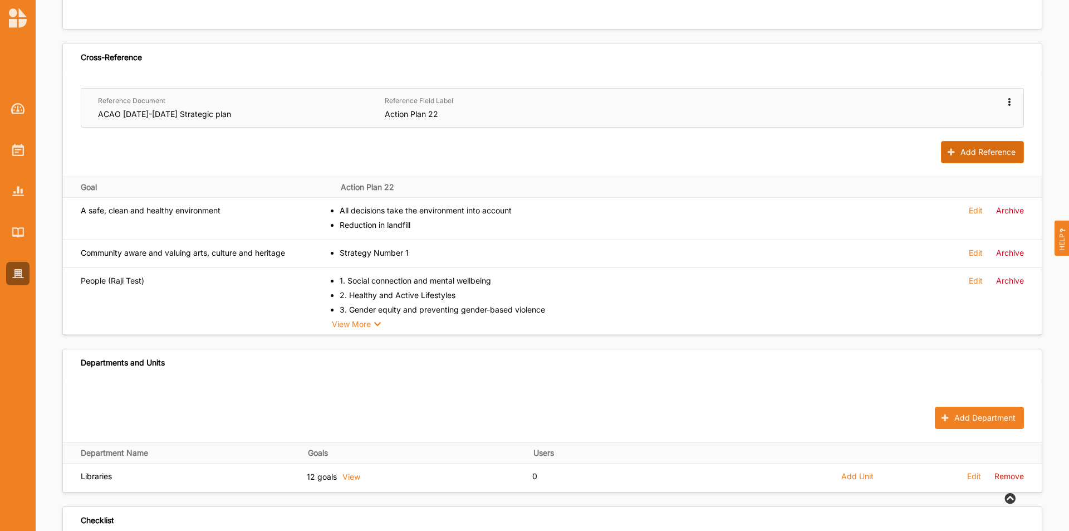
click at [962, 150] on button "Add Reference" at bounding box center [982, 152] width 83 height 22
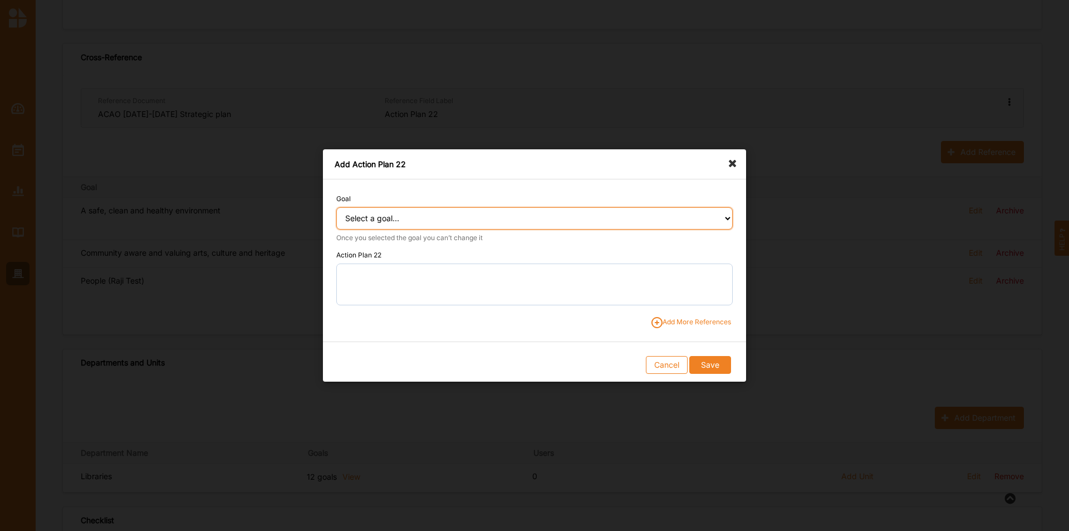
click at [428, 213] on select "Select a goal... Abundant local jobs and economic opportunities A safe, clean a…" at bounding box center [534, 218] width 396 height 22
select select "361"
click at [336, 207] on select "Select a goal... Abundant local jobs and economic opportunities A safe, clean a…" at bounding box center [534, 218] width 396 height 22
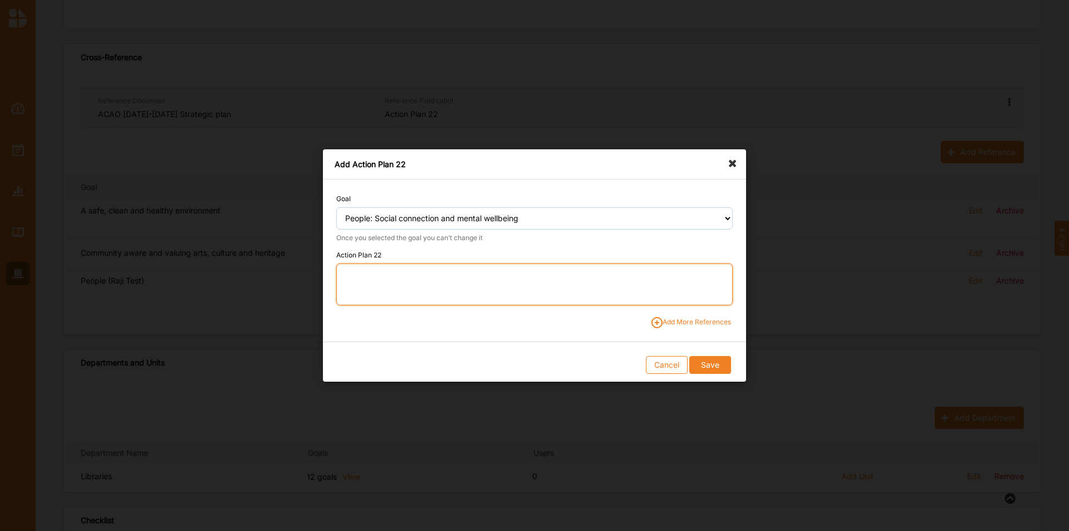
click at [359, 273] on textarea at bounding box center [534, 284] width 396 height 42
paste textarea "Support and promote community-led initiatives, inclusive environments and activ…"
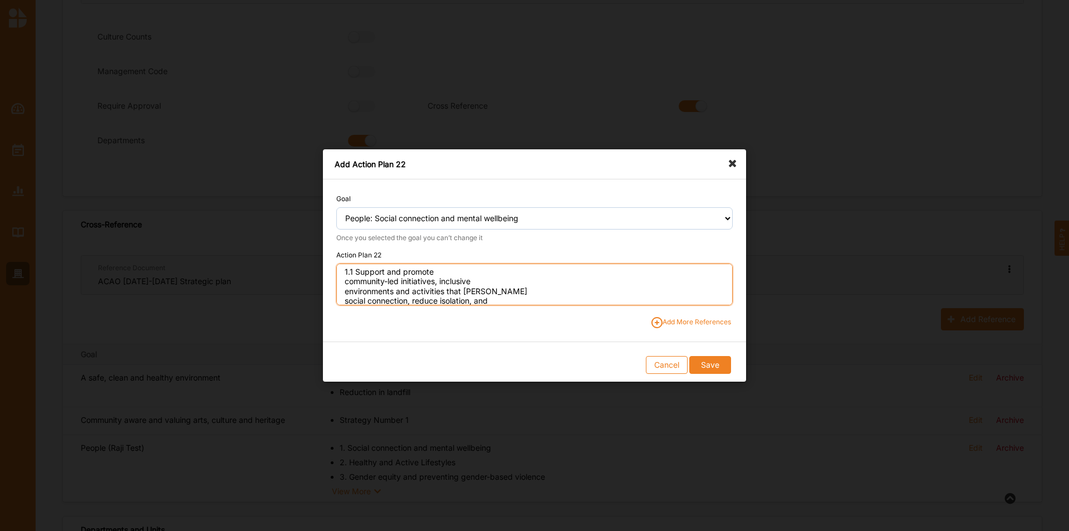
scroll to position [0, 0]
click at [437, 270] on textarea "1.1 Support and promote community-led initiatives, inclusive environments and a…" at bounding box center [534, 284] width 396 height 42
click at [633, 277] on textarea "1.1 Support and promote community-led initiatives, inclusive environments and a…" at bounding box center [534, 284] width 396 height 42
click at [709, 274] on textarea "1.1 Support and promote community-led initiatives, inclusive environments and a…" at bounding box center [534, 284] width 396 height 42
click at [523, 285] on textarea "1.1 Support and promote community-led initiatives, inclusive environments and a…" at bounding box center [534, 284] width 396 height 42
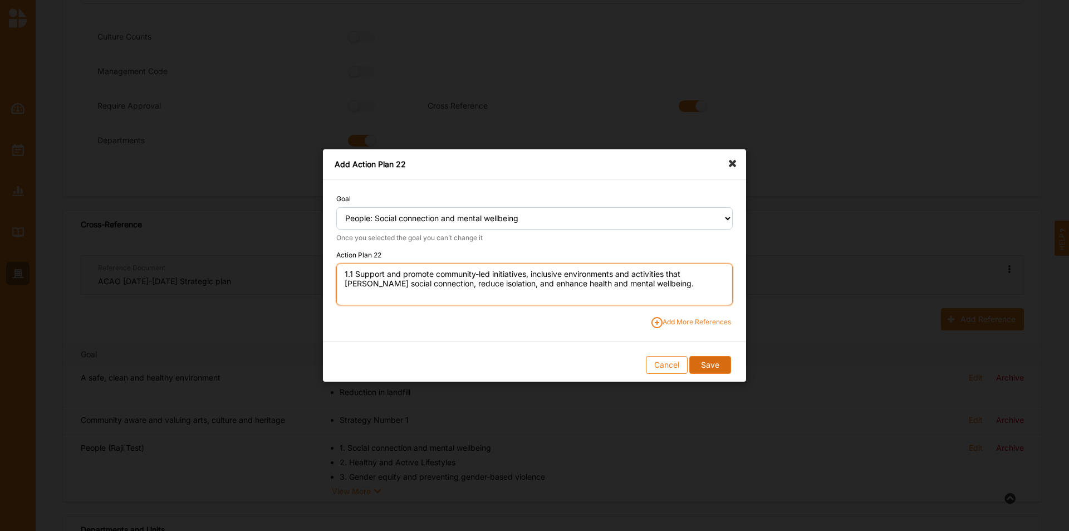
type textarea "1.1 Support and promote community-led initiatives, inclusive environments and a…"
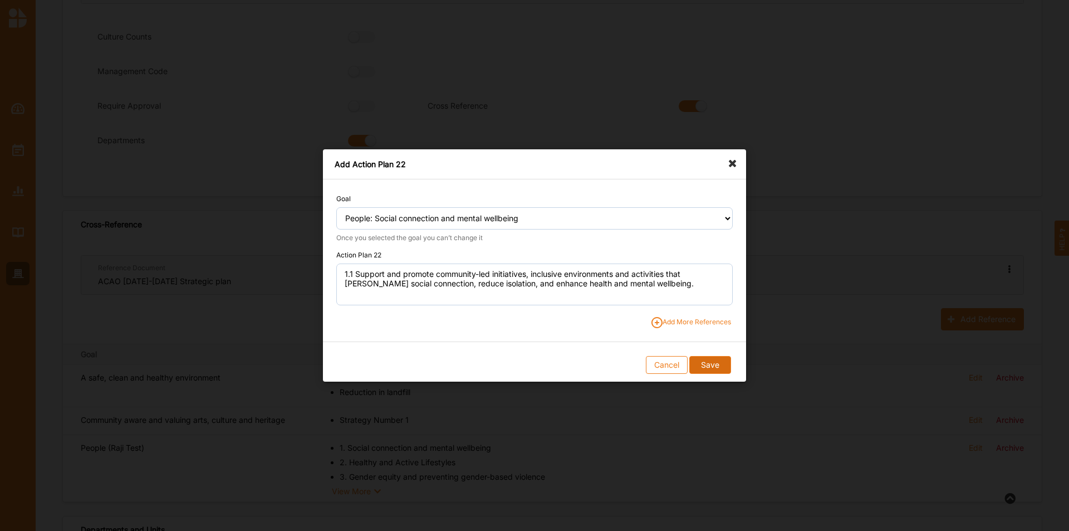
click at [709, 363] on button "Save" at bounding box center [709, 365] width 41 height 18
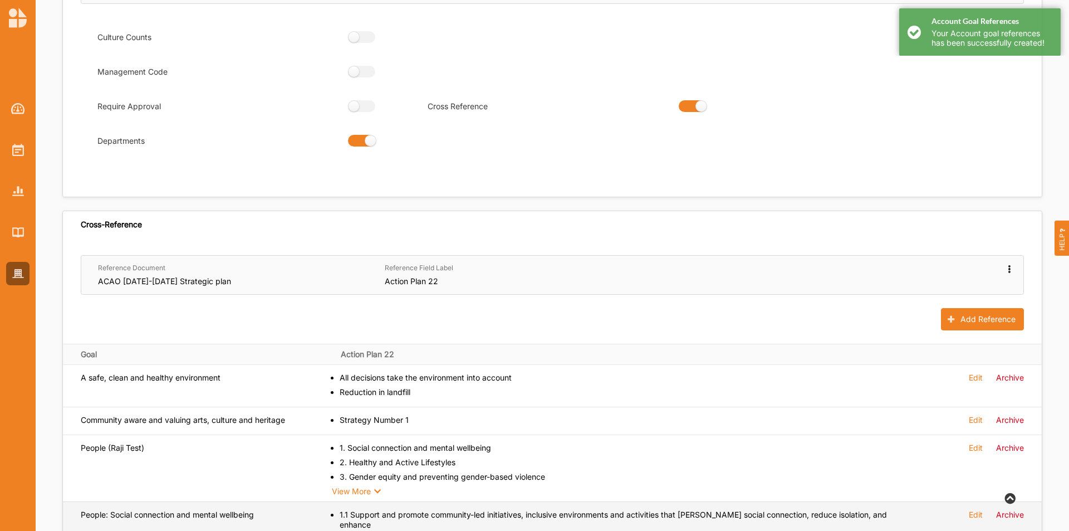
click at [981, 515] on label "Edit" at bounding box center [976, 514] width 14 height 10
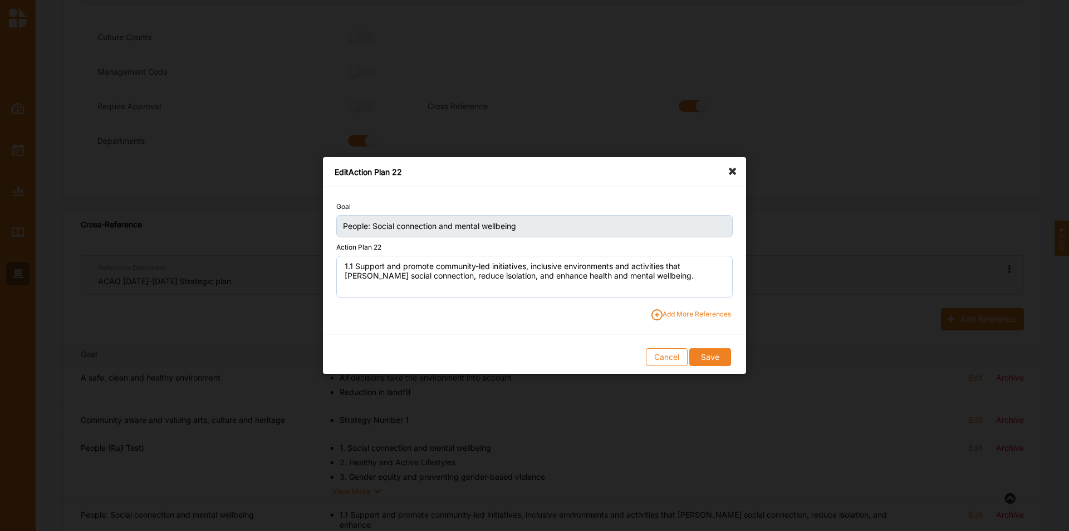
click at [713, 315] on span "Add More References" at bounding box center [691, 314] width 80 height 11
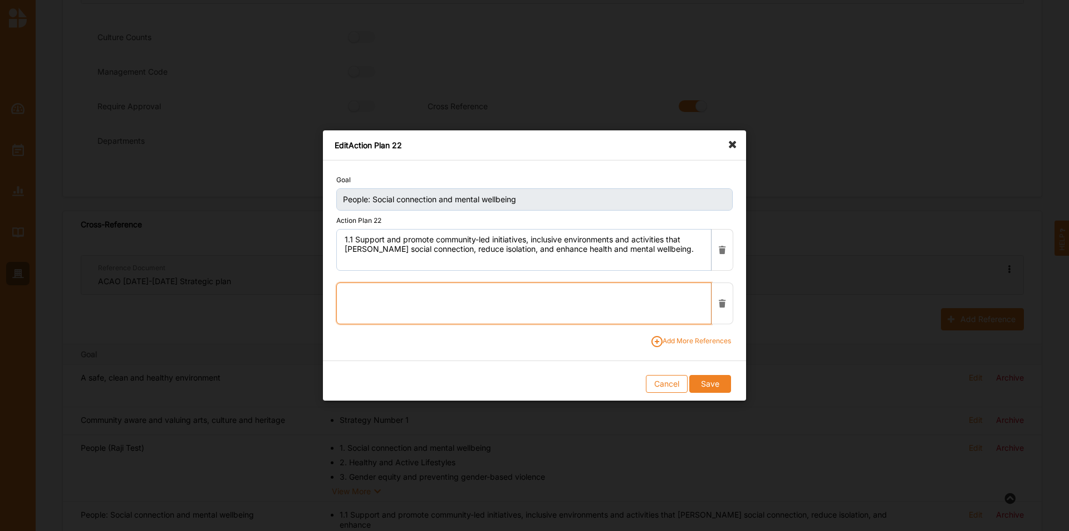
click at [473, 295] on textarea at bounding box center [523, 303] width 375 height 42
paste textarea "Enable the community to navigate and access mental health services."
click at [458, 288] on textarea "1.2 Enable the community to navigate and access mental health services." at bounding box center [523, 303] width 375 height 42
type textarea "1.2 Enable the community to navigate and access mental health services."
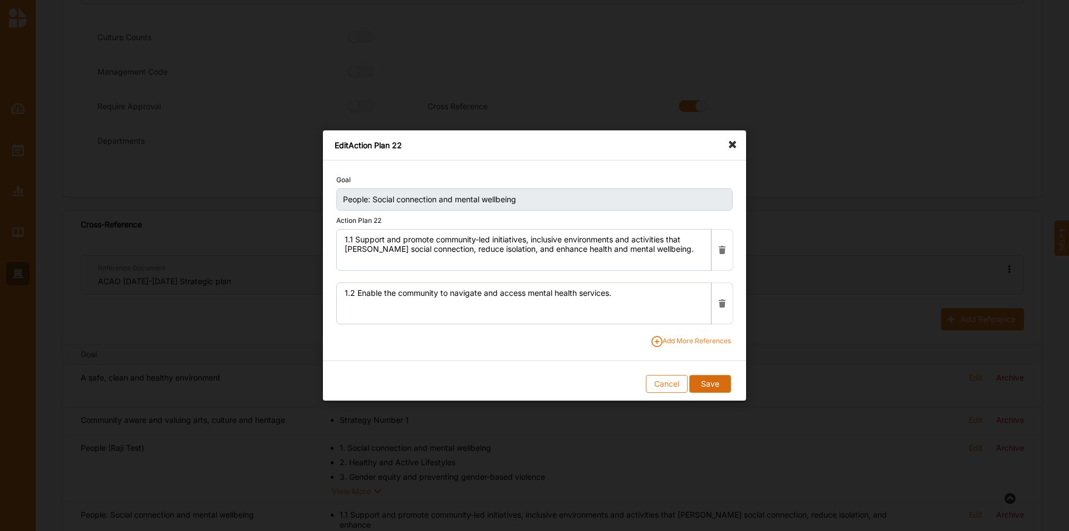
click at [704, 386] on button "Save" at bounding box center [709, 384] width 41 height 18
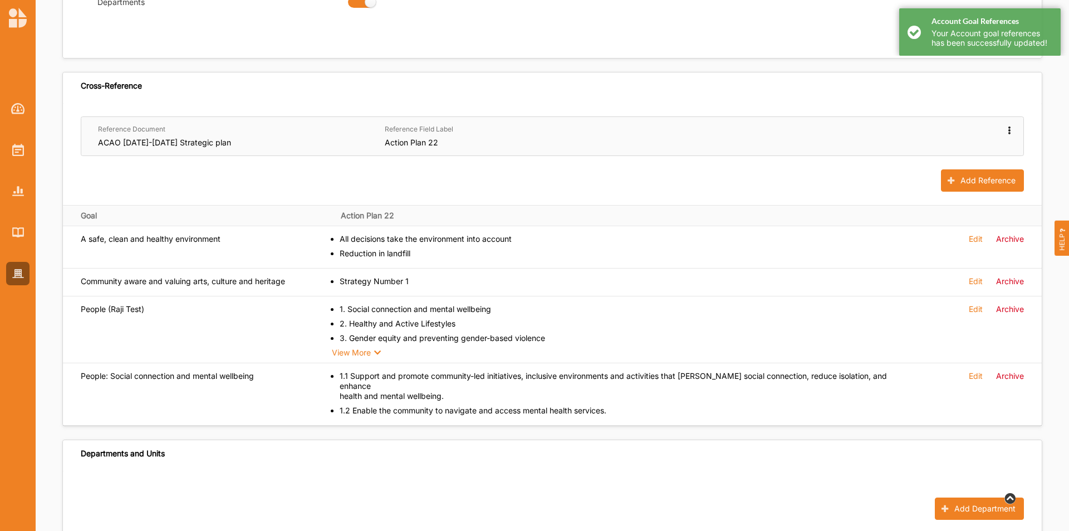
scroll to position [383, 0]
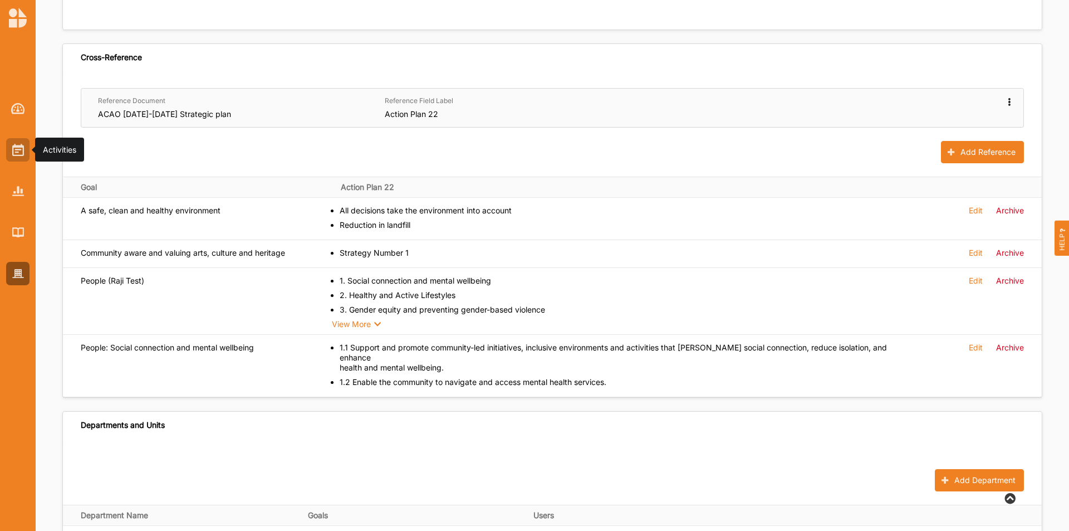
click at [22, 146] on img at bounding box center [18, 150] width 12 height 12
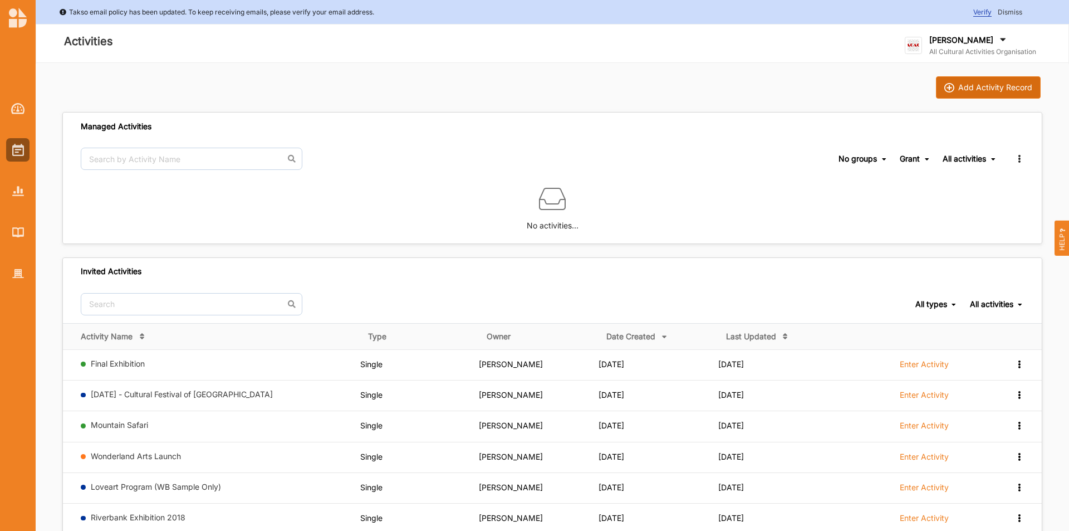
click at [970, 88] on div "Add Activity Record" at bounding box center [995, 87] width 74 height 10
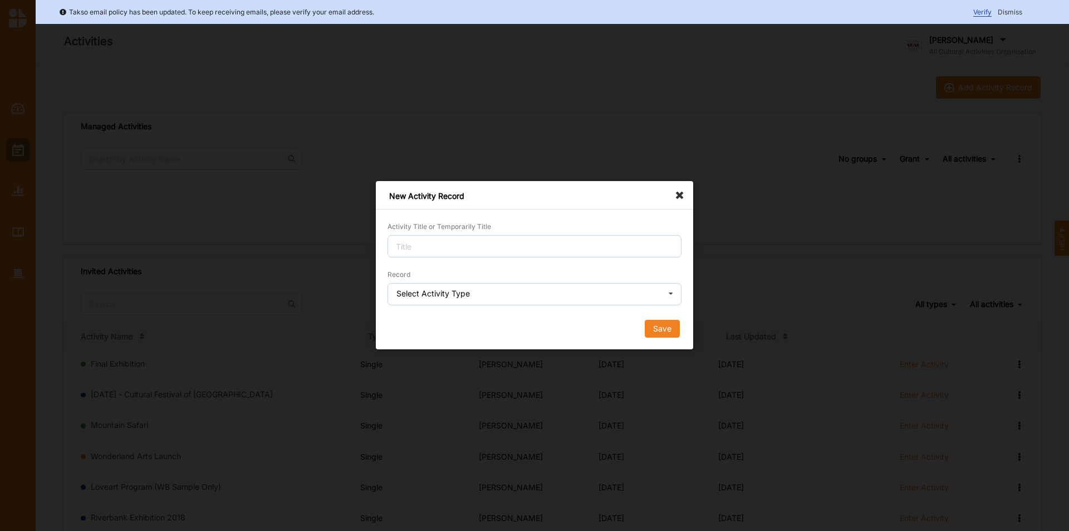
drag, startPoint x: 457, startPoint y: 224, endPoint x: 448, endPoint y: 239, distance: 17.5
click at [457, 225] on label "Activity Title or Temporarily Title" at bounding box center [440, 226] width 104 height 9
click at [457, 235] on input "Activity Title or Temporarily Title" at bounding box center [535, 246] width 294 height 22
click at [438, 252] on input "Activity Title or Temporarily Title" at bounding box center [535, 246] width 294 height 22
type input "[PERSON_NAME] Test"
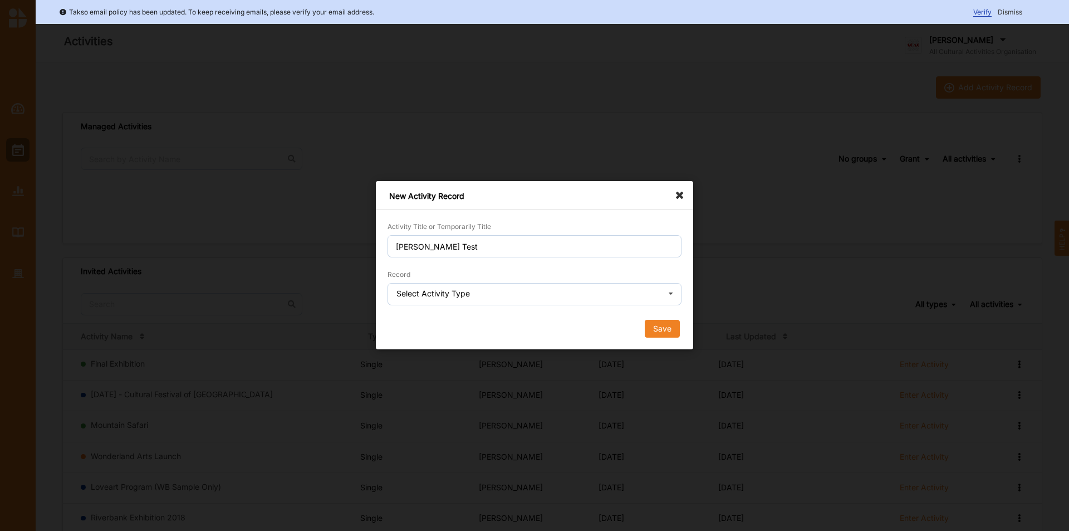
click at [468, 296] on div "Select Activity Type" at bounding box center [432, 294] width 73 height 8
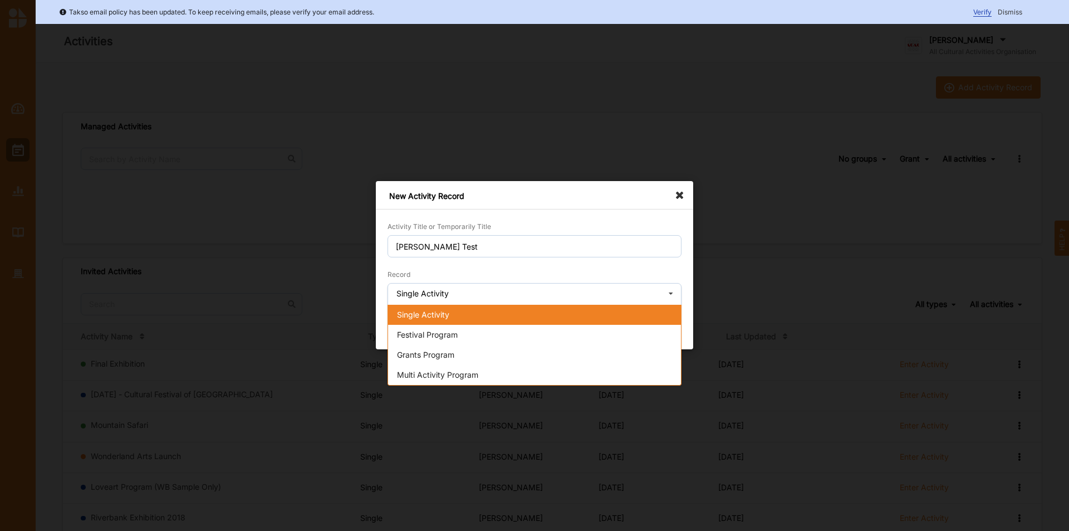
click at [454, 319] on div "Single Activity" at bounding box center [534, 315] width 293 height 20
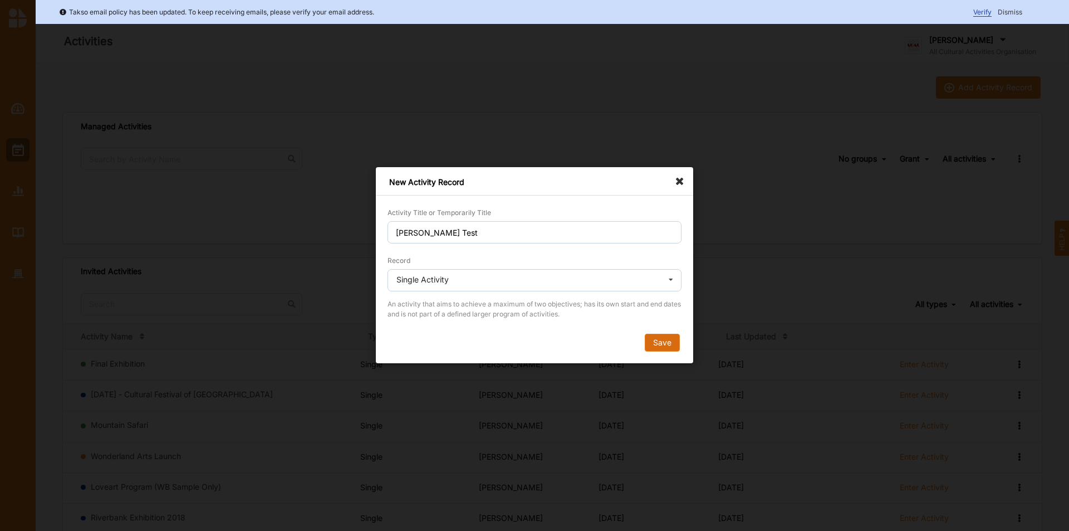
click at [666, 345] on button "Save" at bounding box center [662, 343] width 35 height 18
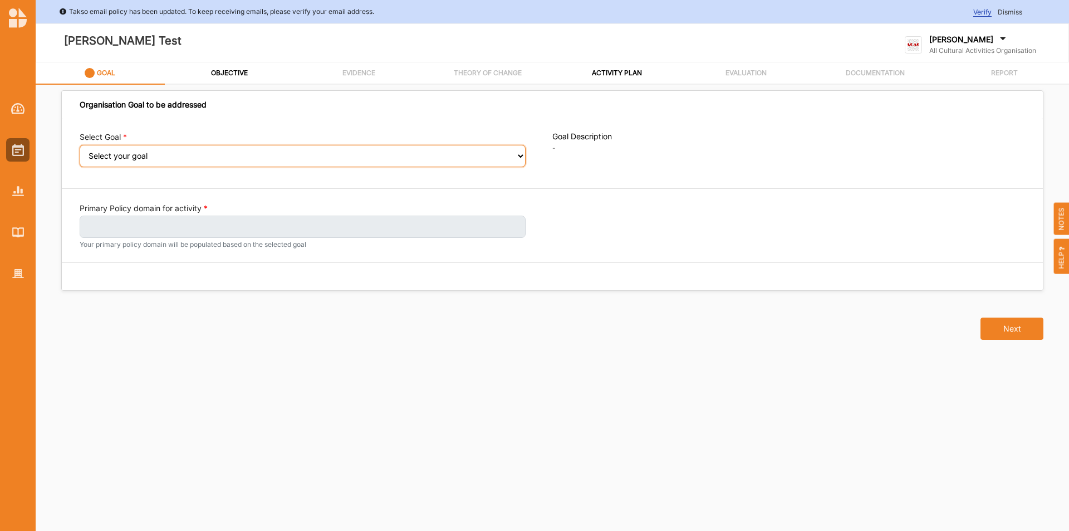
click at [120, 161] on select "Select your goal Abundant local jobs and economic opportunities A safe, clean a…" at bounding box center [303, 156] width 446 height 22
select select "360"
click at [80, 152] on select "Select your goal Abundant local jobs and economic opportunities A safe, clean a…" at bounding box center [303, 156] width 446 height 22
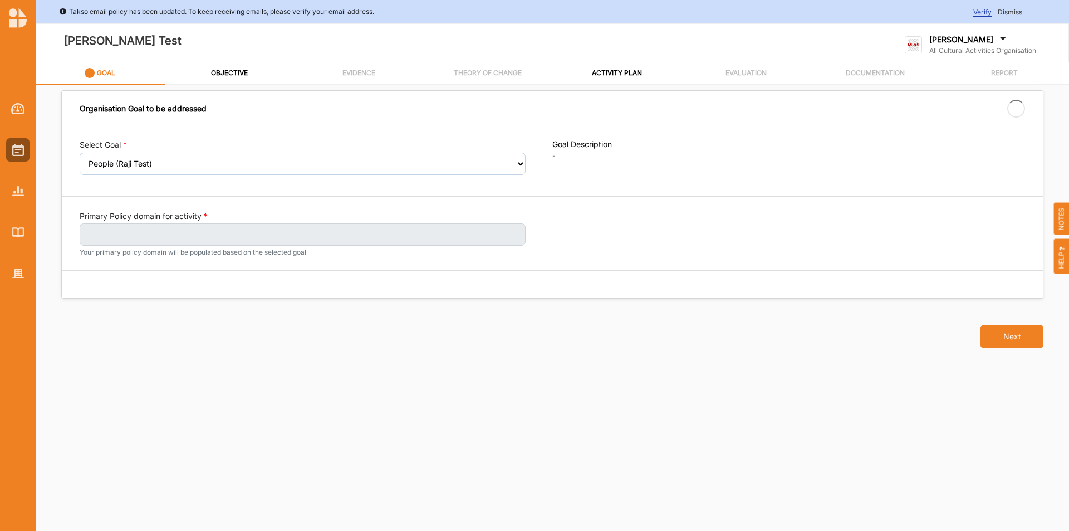
select select "360"
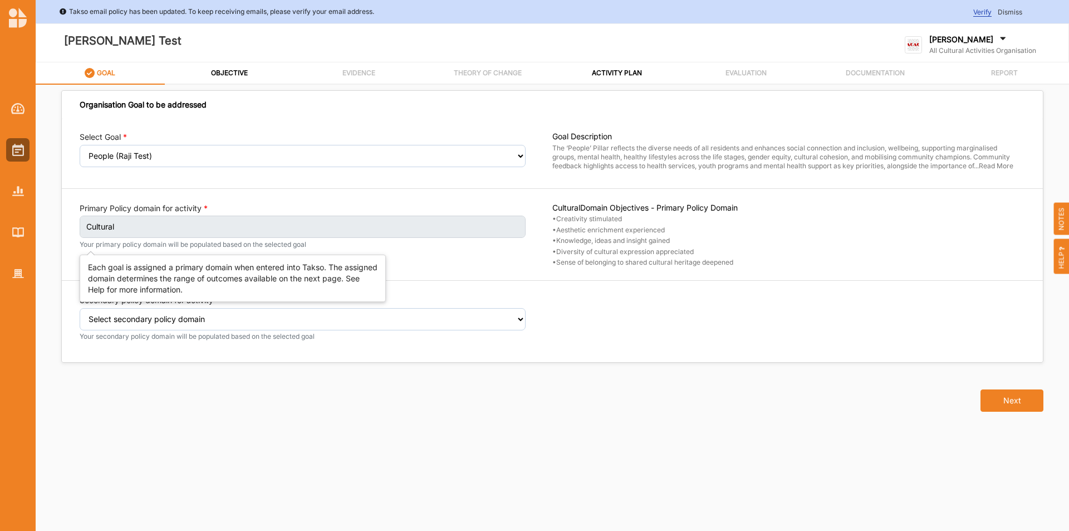
click at [136, 229] on label "Cultural" at bounding box center [303, 226] width 446 height 22
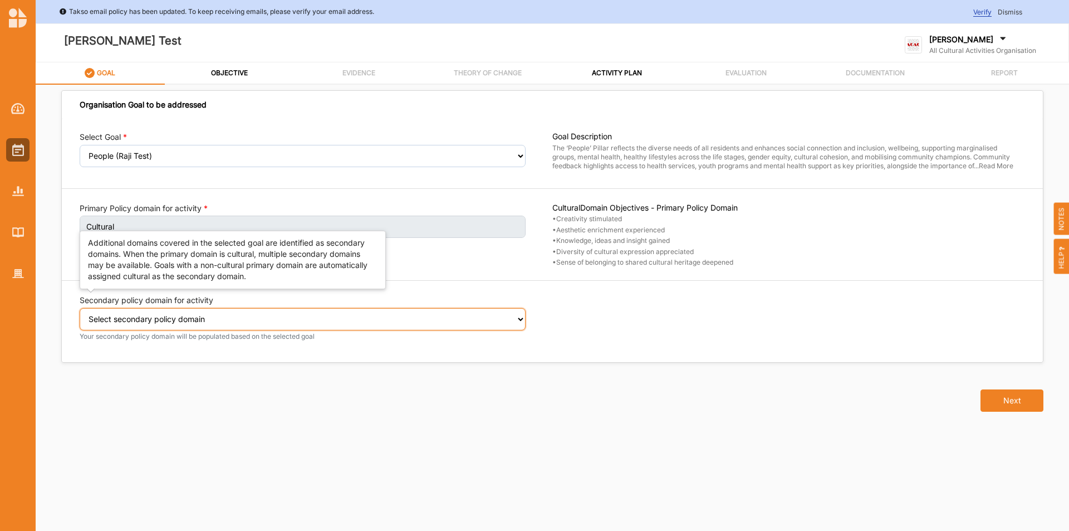
click at [160, 324] on select "Select secondary policy domain No second domain for this activity Cultural Soci…" at bounding box center [303, 319] width 446 height 22
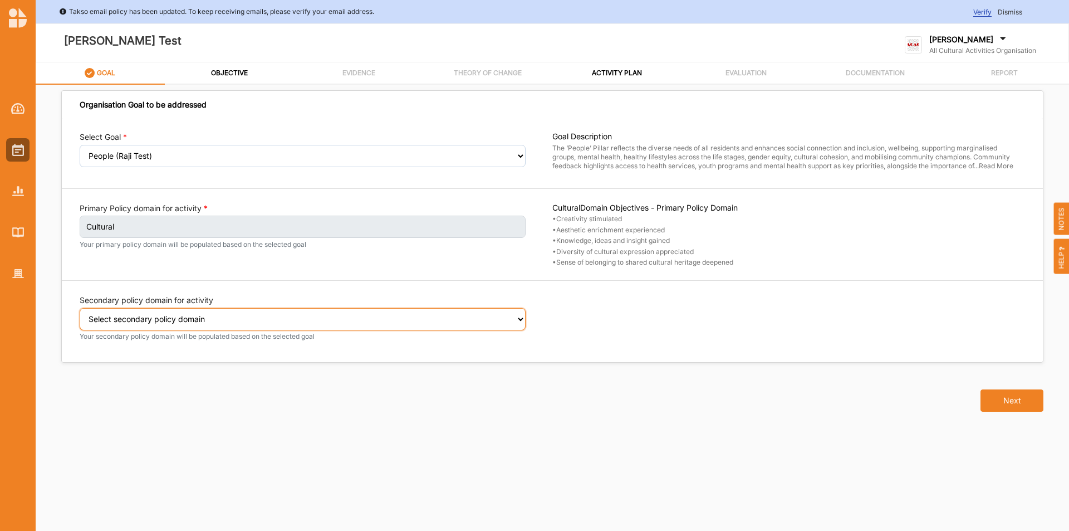
select select "2"
click at [80, 315] on select "Select secondary policy domain No second domain for this activity Cultural Soci…" at bounding box center [303, 319] width 446 height 22
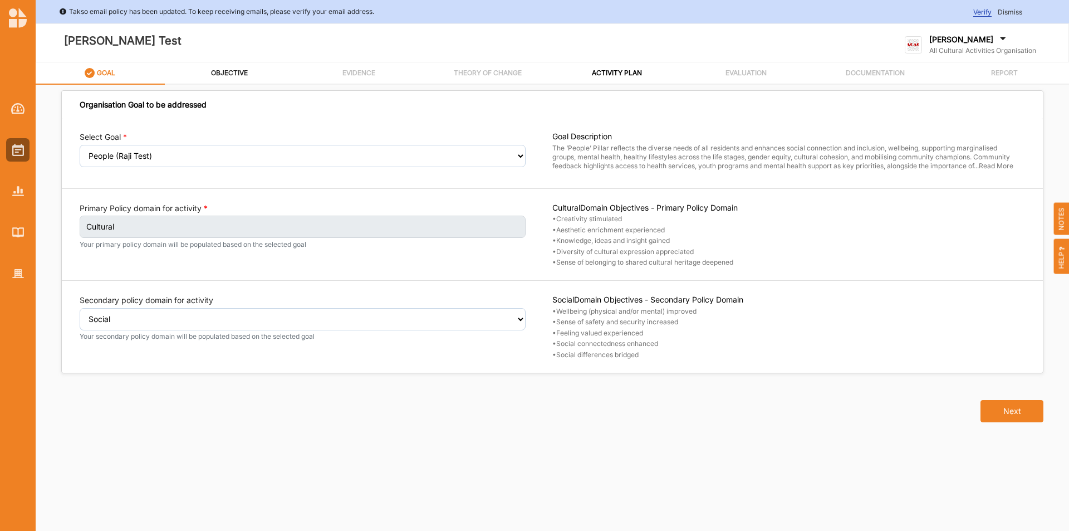
click at [235, 70] on label "OBJECTIVE" at bounding box center [229, 72] width 37 height 9
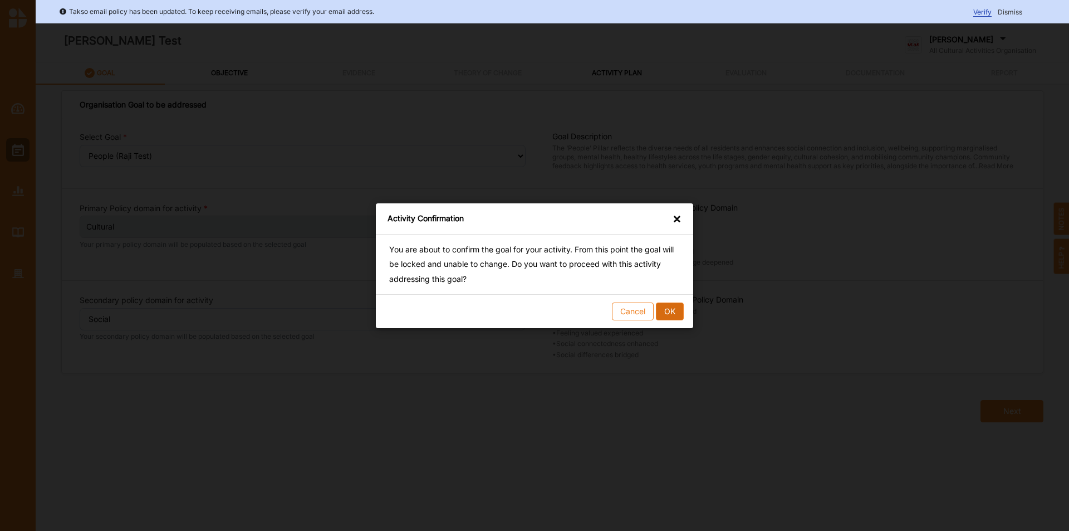
click at [663, 312] on button "OK" at bounding box center [670, 311] width 28 height 18
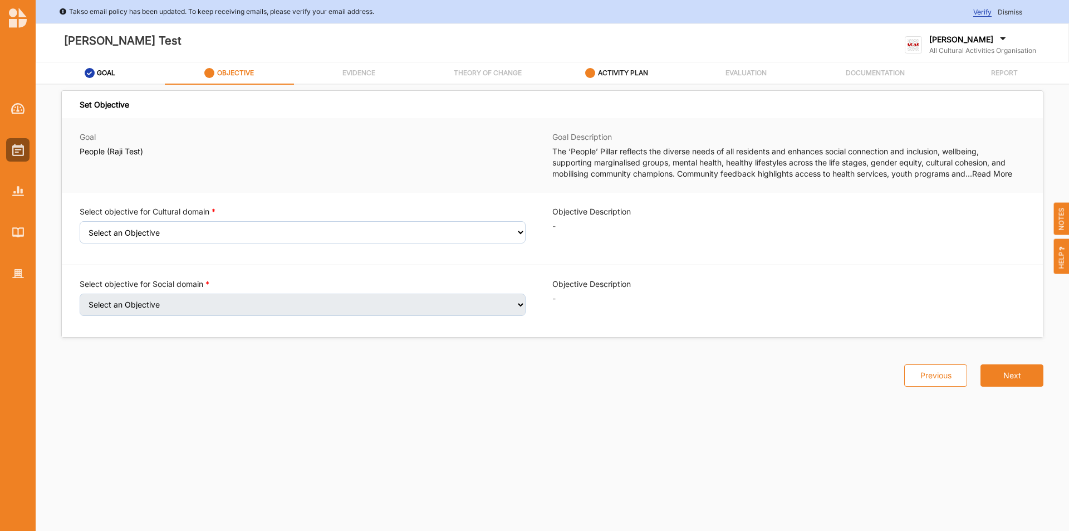
drag, startPoint x: 625, startPoint y: 61, endPoint x: 622, endPoint y: 72, distance: 12.2
click at [622, 71] on div "Takso email policy has been updated. To keep receiving emails, please verify yo…" at bounding box center [552, 265] width 1033 height 531
click at [622, 72] on label "ACTIVITY PLAN" at bounding box center [623, 72] width 50 height 9
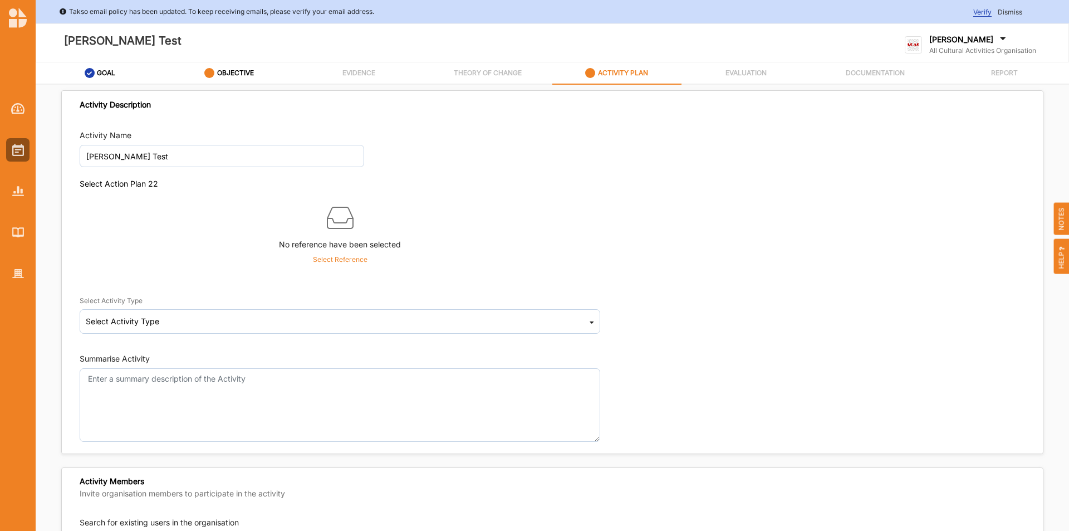
click at [339, 261] on p "Select Reference" at bounding box center [340, 259] width 55 height 10
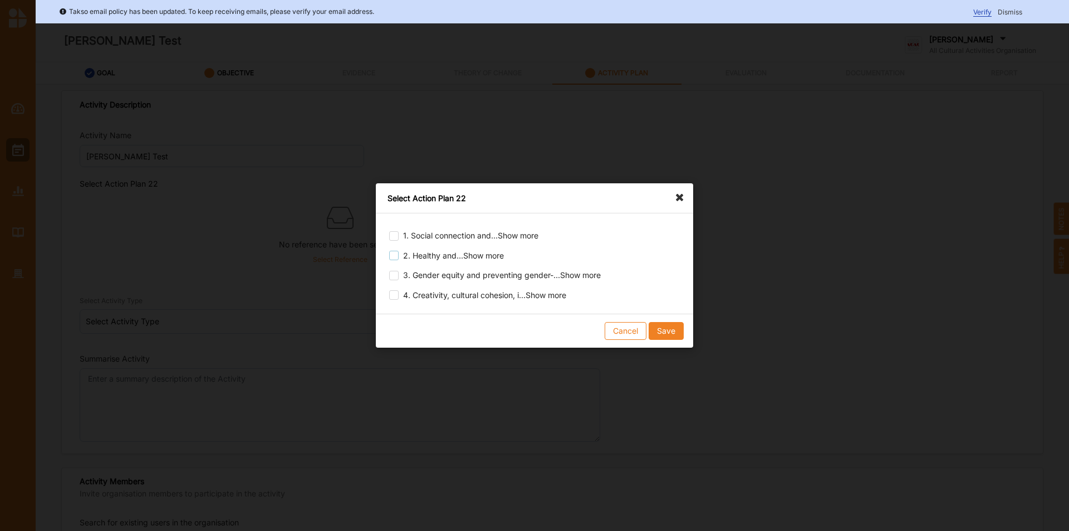
click at [394, 251] on label at bounding box center [393, 251] width 9 height 0
checkbox input "true"
click at [670, 331] on button "Save" at bounding box center [666, 331] width 35 height 18
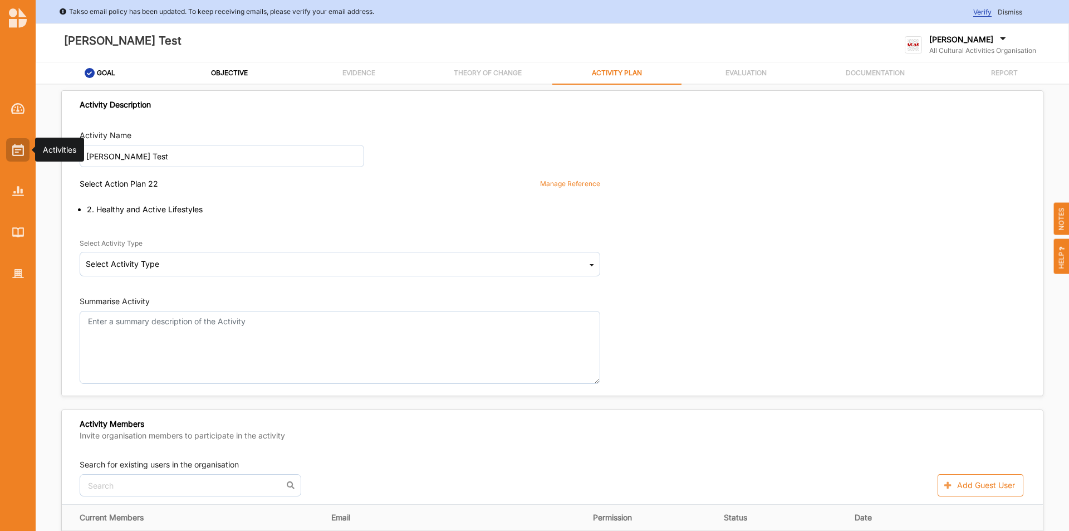
click at [16, 142] on div at bounding box center [17, 149] width 23 height 23
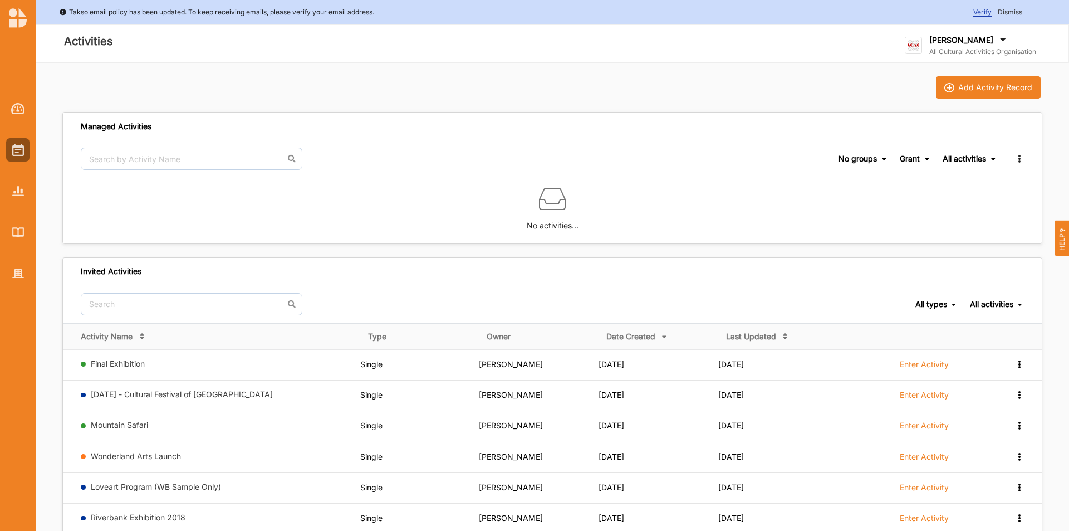
click at [882, 156] on icon at bounding box center [884, 159] width 4 height 7
click at [916, 152] on span "Grant All types Single Grant Festival Multi Activity Linked" at bounding box center [915, 159] width 31 height 38
click at [916, 154] on div "Grant" at bounding box center [910, 159] width 20 height 10
click at [897, 197] on div "Single" at bounding box center [897, 196] width 66 height 20
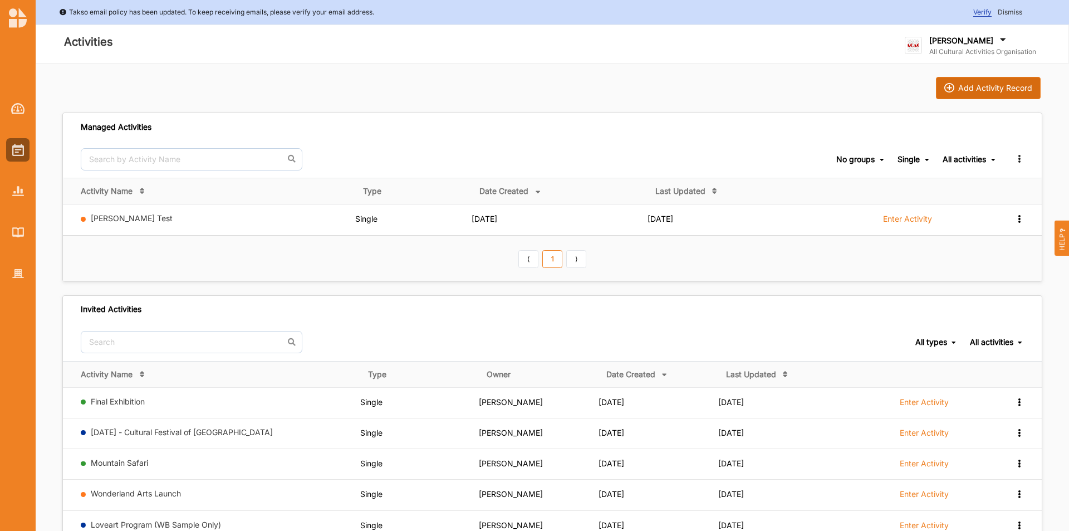
click at [983, 96] on button "Add Activity Record" at bounding box center [988, 88] width 105 height 22
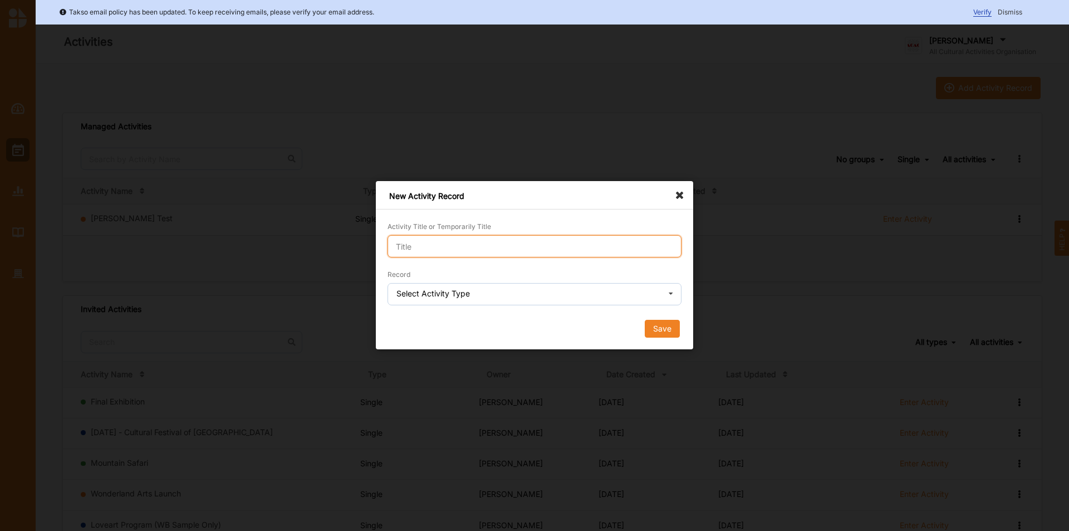
click at [505, 246] on input "Activity Title or Temporarily Title" at bounding box center [535, 246] width 294 height 22
type input "Raji Brimbank test 2"
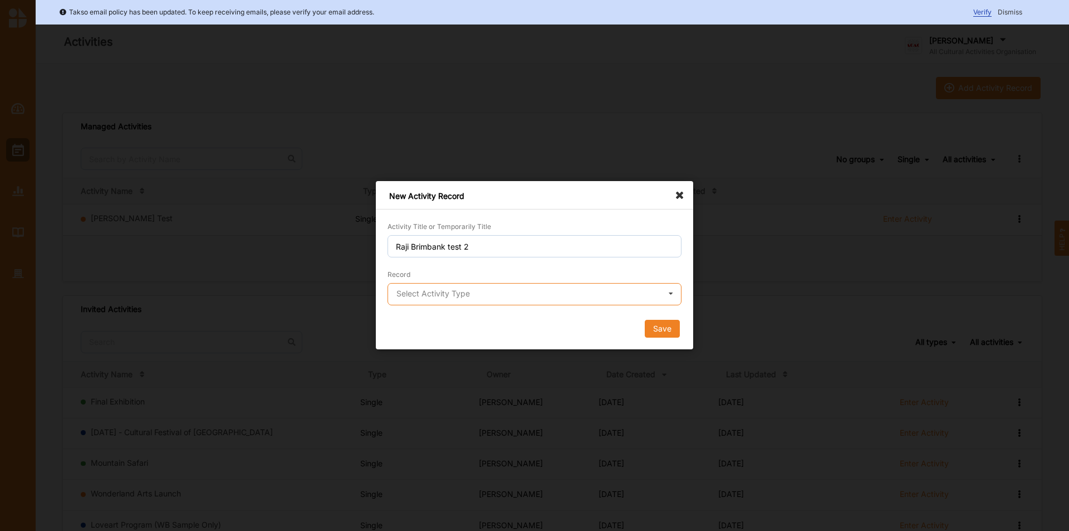
click at [499, 302] on input "text" at bounding box center [535, 294] width 293 height 22
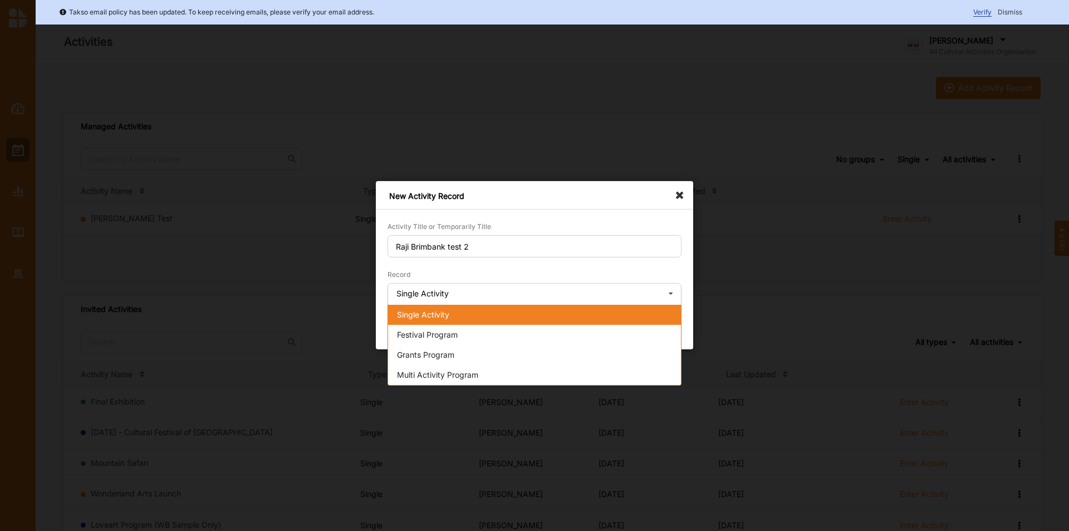
click at [497, 316] on div "Single Activity" at bounding box center [534, 315] width 293 height 20
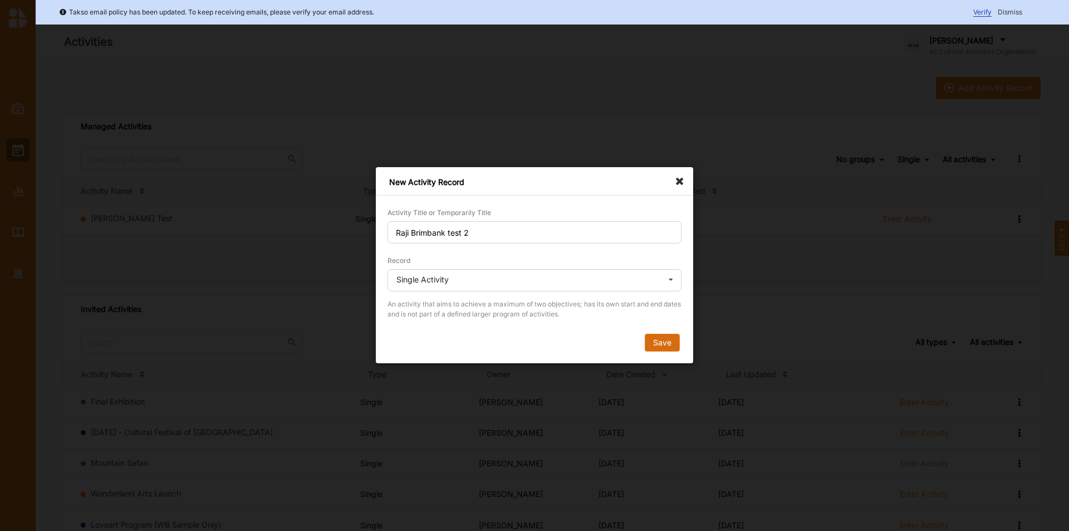
click at [676, 346] on button "Save" at bounding box center [662, 343] width 35 height 18
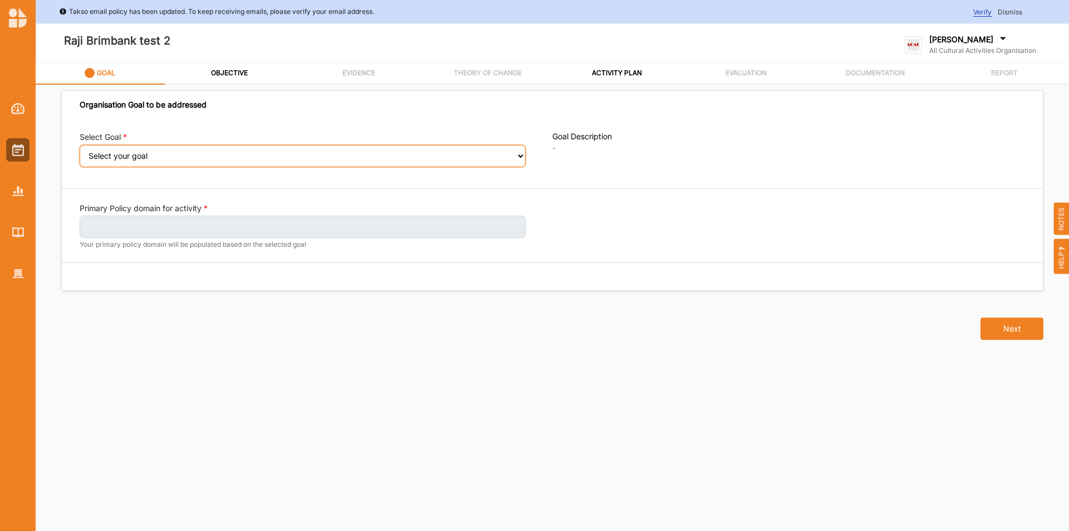
click at [338, 157] on select "Select your goal Abundant local jobs and economic opportunities A safe, clean a…" at bounding box center [303, 156] width 446 height 22
select select "361"
click at [80, 152] on select "Select your goal Abundant local jobs and economic opportunities A safe, clean a…" at bounding box center [303, 156] width 446 height 22
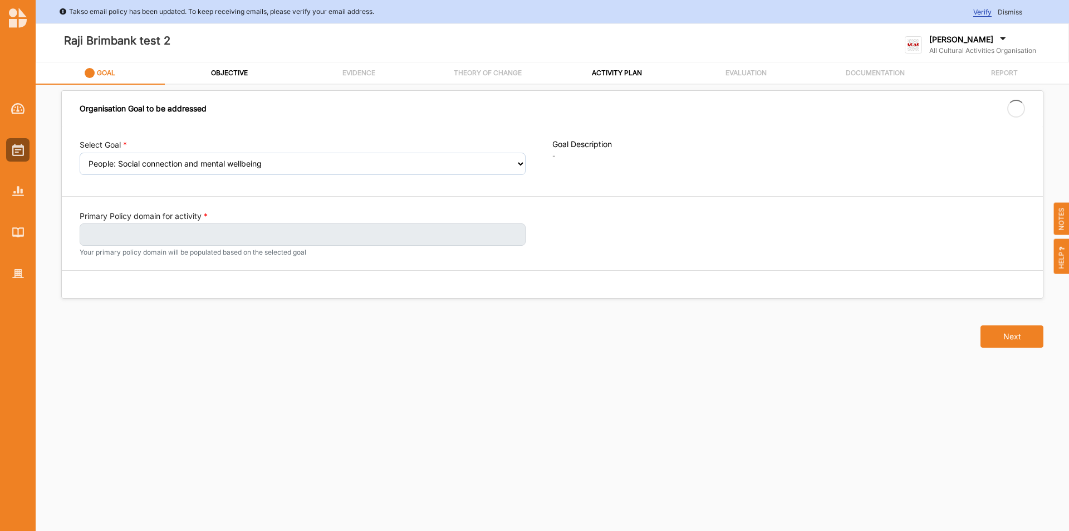
select select "361"
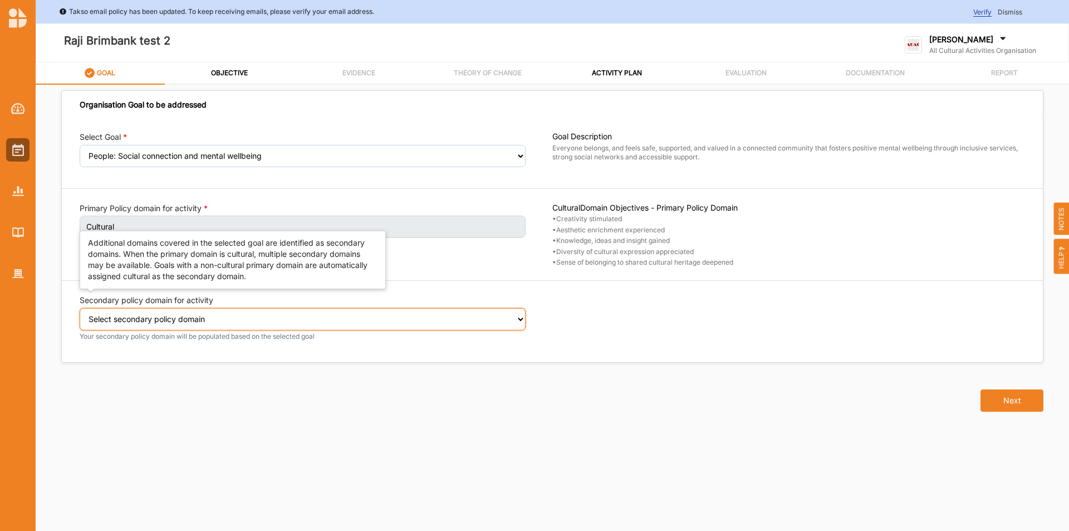
drag, startPoint x: 305, startPoint y: 321, endPoint x: 298, endPoint y: 327, distance: 8.7
click at [305, 321] on select "Select secondary policy domain No second domain for this activity Cultural Soci…" at bounding box center [303, 319] width 446 height 22
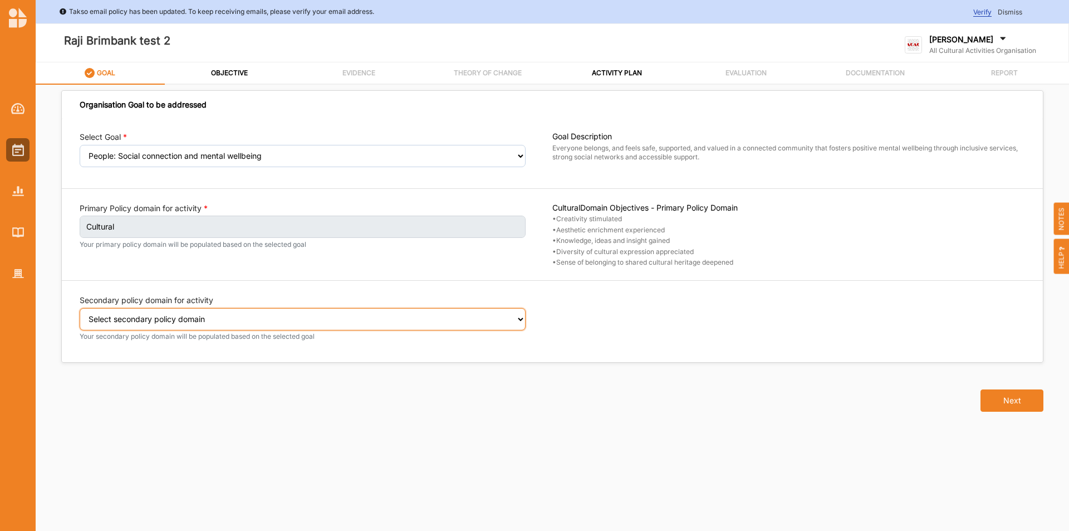
select select "2"
click at [80, 315] on select "Select secondary policy domain No second domain for this activity Cultural Soci…" at bounding box center [303, 319] width 446 height 22
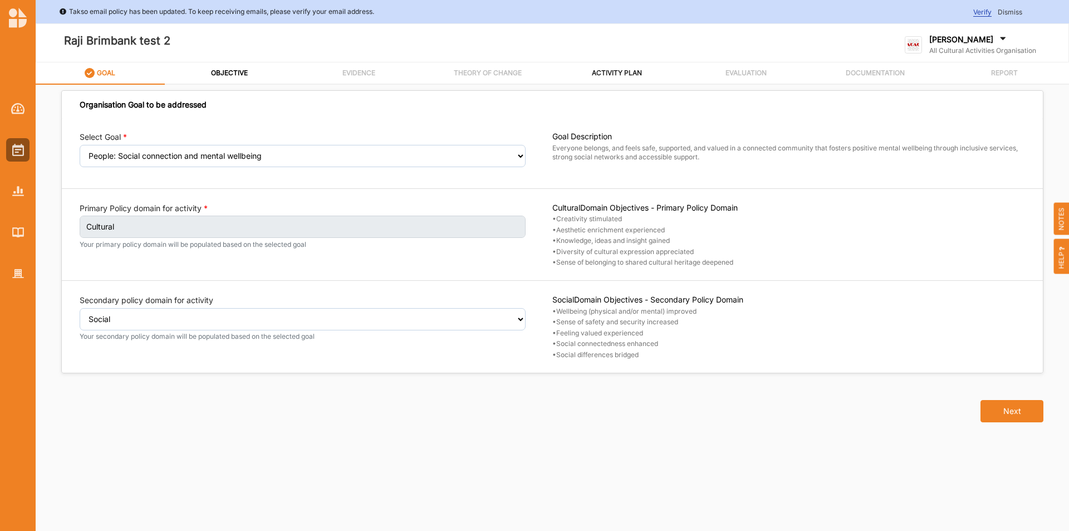
click at [613, 73] on label "ACTIVITY PLAN" at bounding box center [617, 72] width 50 height 9
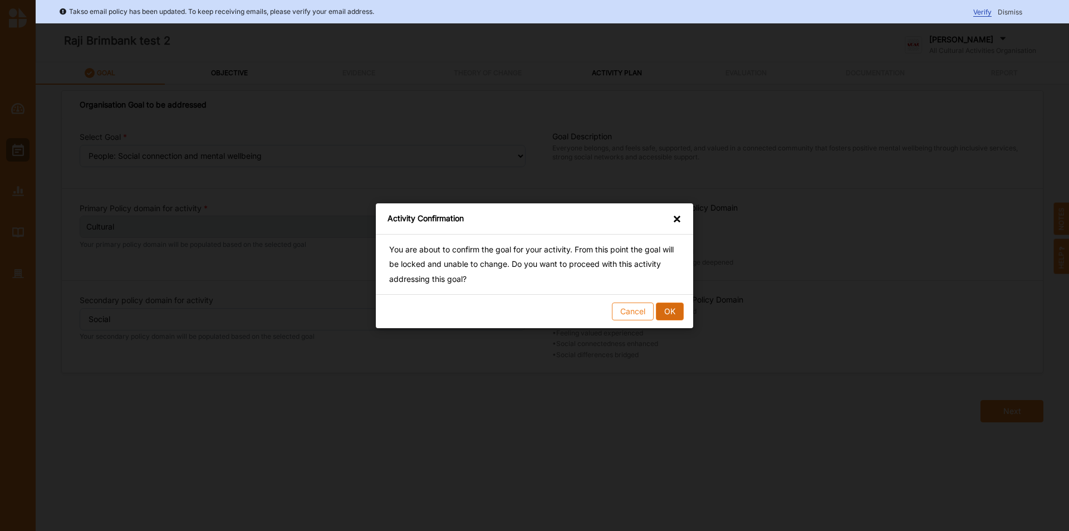
click at [674, 310] on button "OK" at bounding box center [670, 311] width 28 height 18
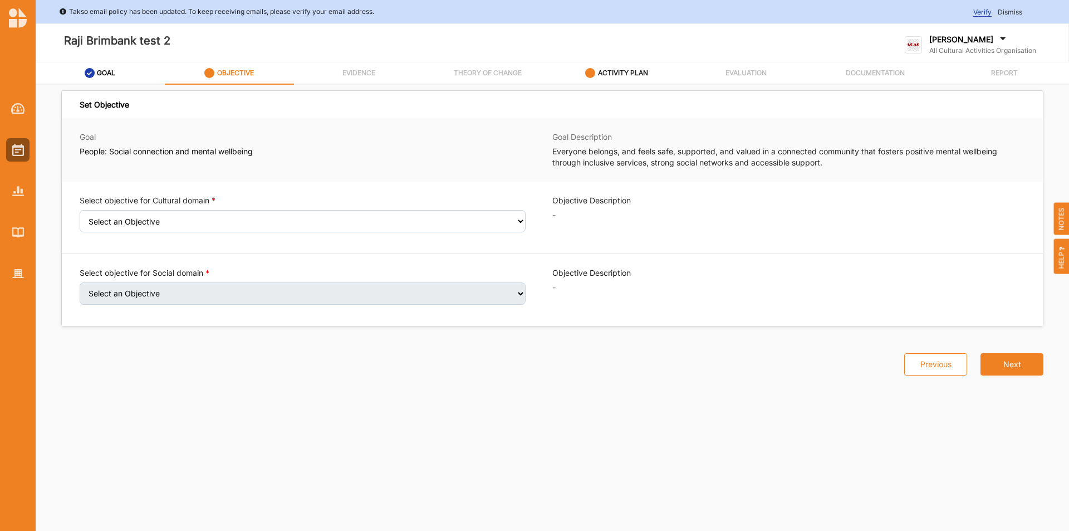
click at [630, 69] on label "ACTIVITY PLAN" at bounding box center [623, 72] width 50 height 9
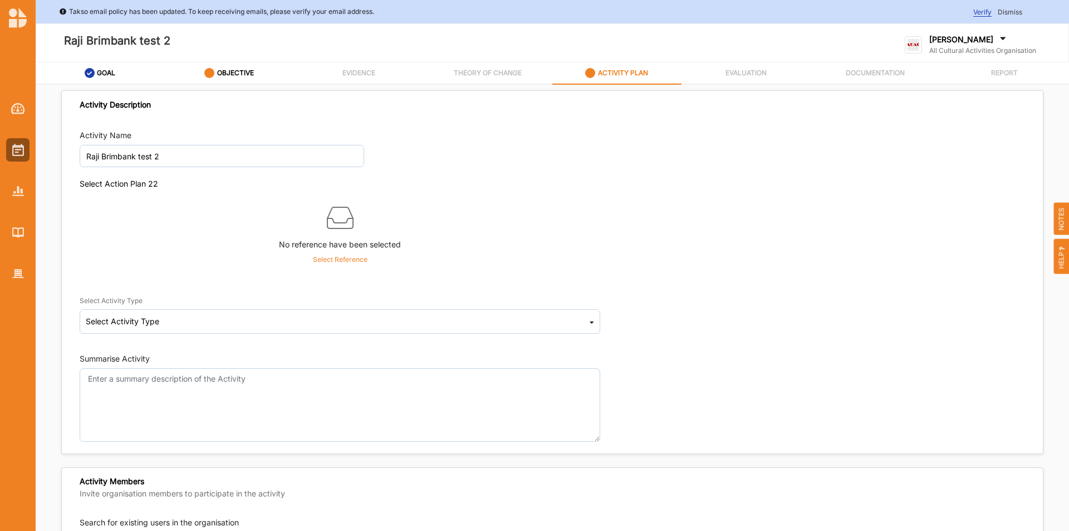
click at [329, 259] on p "Select Reference" at bounding box center [340, 259] width 55 height 10
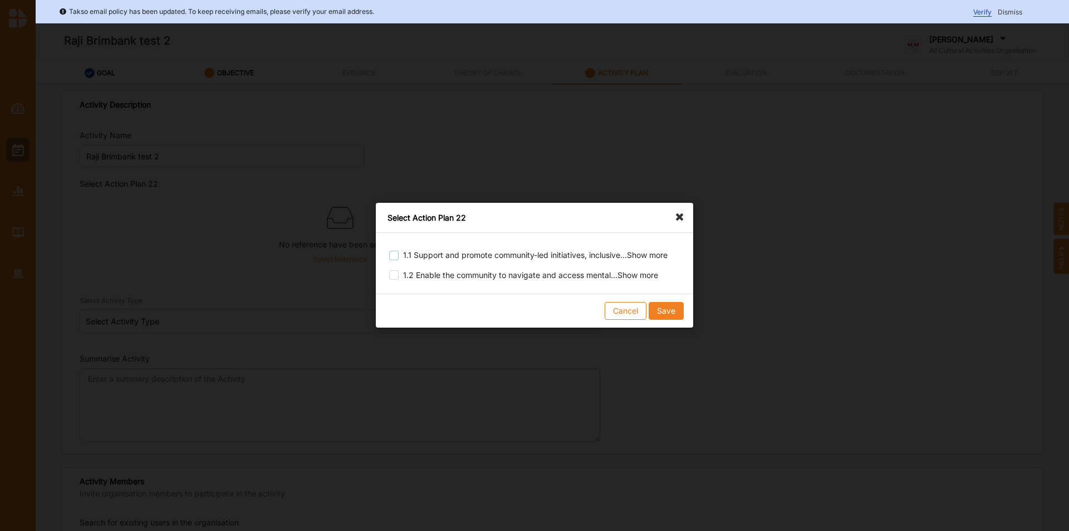
click at [393, 251] on label at bounding box center [393, 251] width 9 height 0
checkbox input "true"
click at [665, 312] on button "Save" at bounding box center [666, 311] width 35 height 18
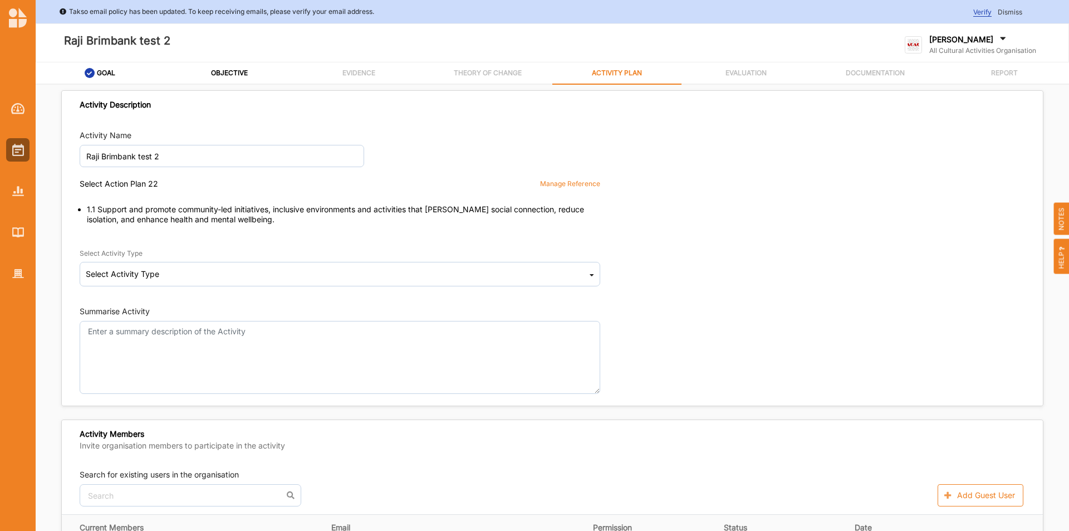
click at [199, 528] on th "Current Members" at bounding box center [193, 527] width 262 height 26
